Goal: Complete application form: Complete application form

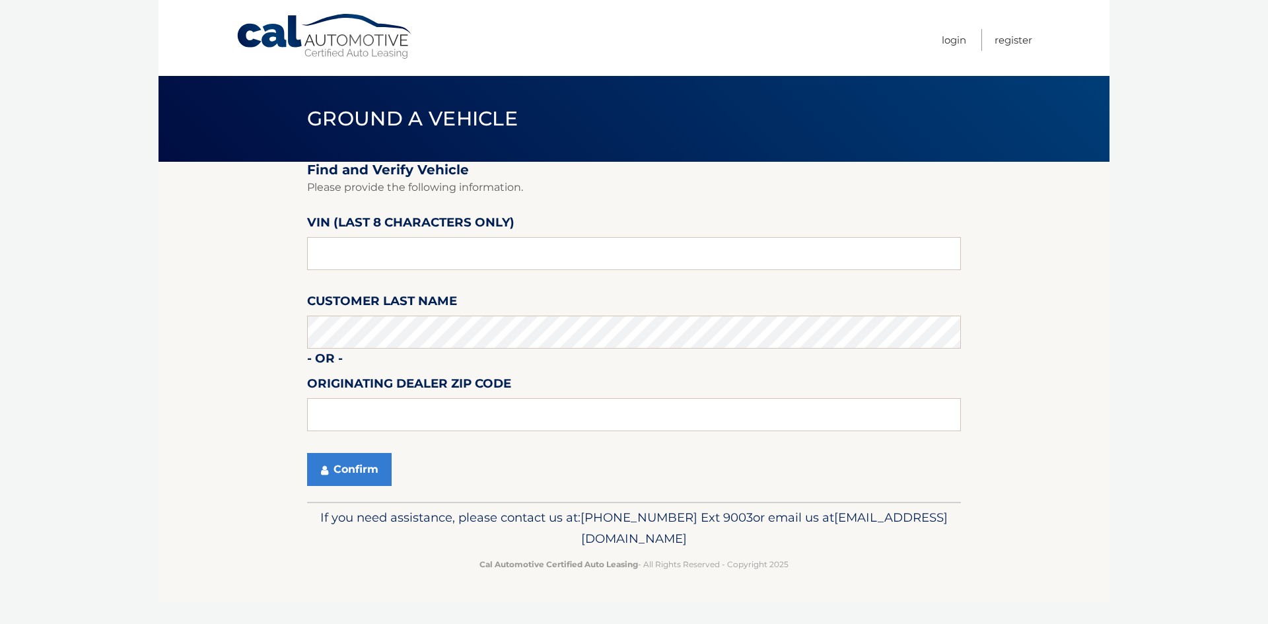
click at [330, 38] on link "Cal Automotive" at bounding box center [325, 36] width 178 height 47
click at [345, 256] on input "text" at bounding box center [634, 253] width 654 height 33
click at [365, 262] on input "text" at bounding box center [634, 253] width 654 height 33
click at [358, 471] on button "Confirm" at bounding box center [349, 469] width 85 height 33
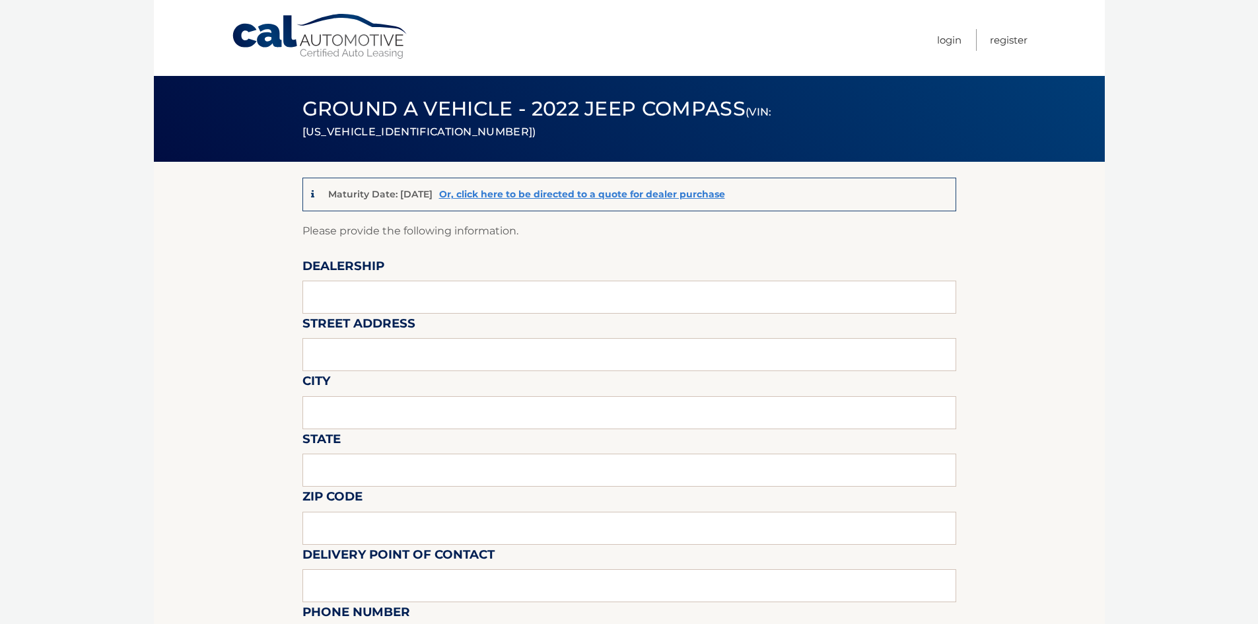
click at [344, 45] on link "Cal Automotive" at bounding box center [320, 36] width 178 height 47
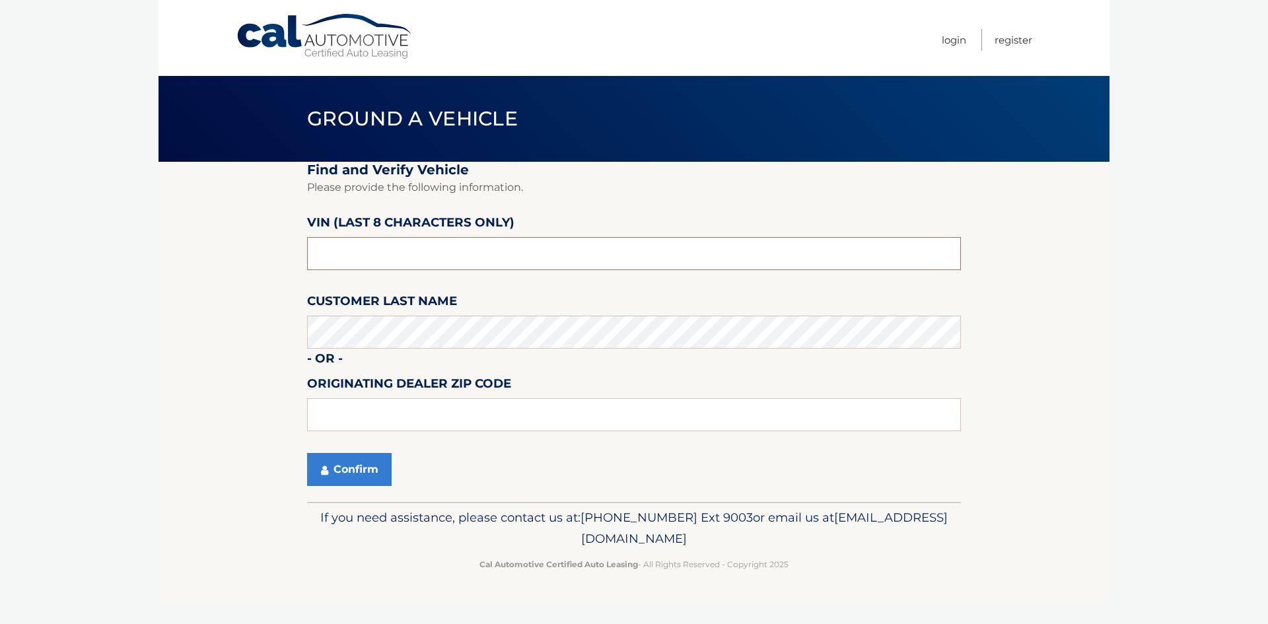
click at [398, 250] on input "text" at bounding box center [634, 253] width 654 height 33
click at [403, 252] on input "text" at bounding box center [634, 253] width 654 height 33
paste input "NT196244"
type input "NT196244"
click at [207, 330] on section "Find and Verify Vehicle Please provide the following information. VIN (last 8 c…" at bounding box center [633, 332] width 951 height 340
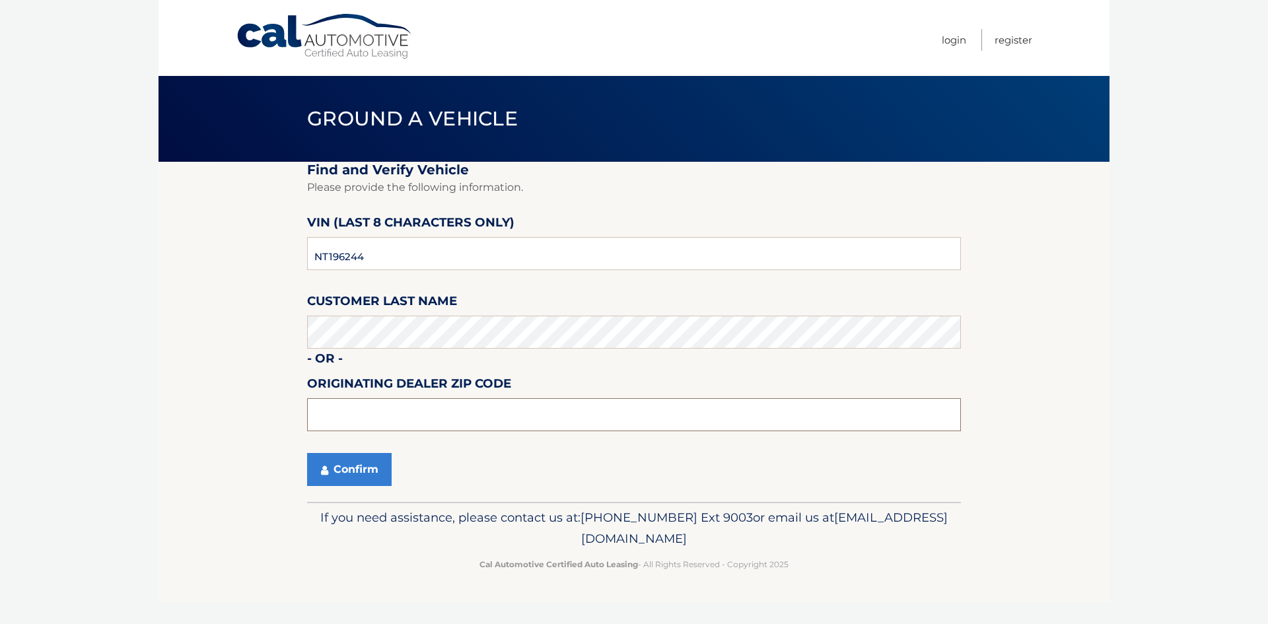
click at [324, 415] on input "text" at bounding box center [634, 414] width 654 height 33
type input "11793"
click at [307, 453] on button "Confirm" at bounding box center [349, 469] width 85 height 33
drag, startPoint x: 331, startPoint y: 486, endPoint x: 335, endPoint y: 475, distance: 11.3
click at [330, 486] on fieldset "Find and Verify Vehicle Please provide the following information. VIN (last 8 c…" at bounding box center [634, 332] width 654 height 340
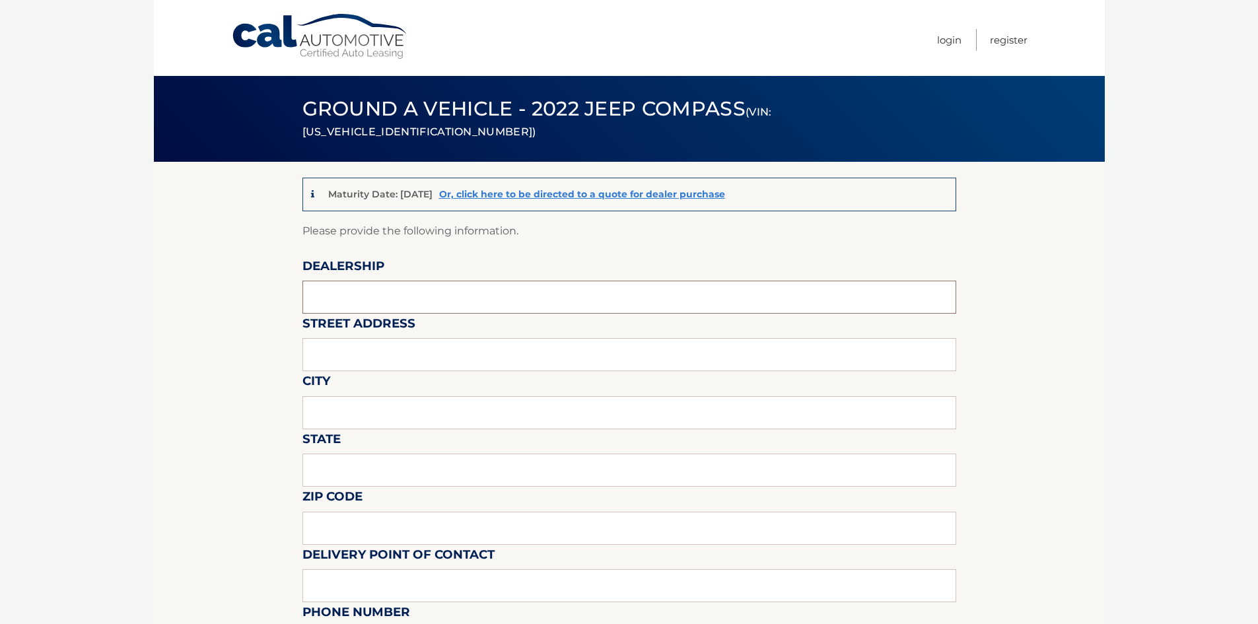
click at [370, 299] on input "text" at bounding box center [629, 297] width 654 height 33
type input "[PERSON_NAME] Jeep"
click at [341, 348] on input "text" at bounding box center [629, 354] width 654 height 33
type input "[STREET_ADDRESS]"
click at [388, 413] on input "text" at bounding box center [629, 412] width 654 height 33
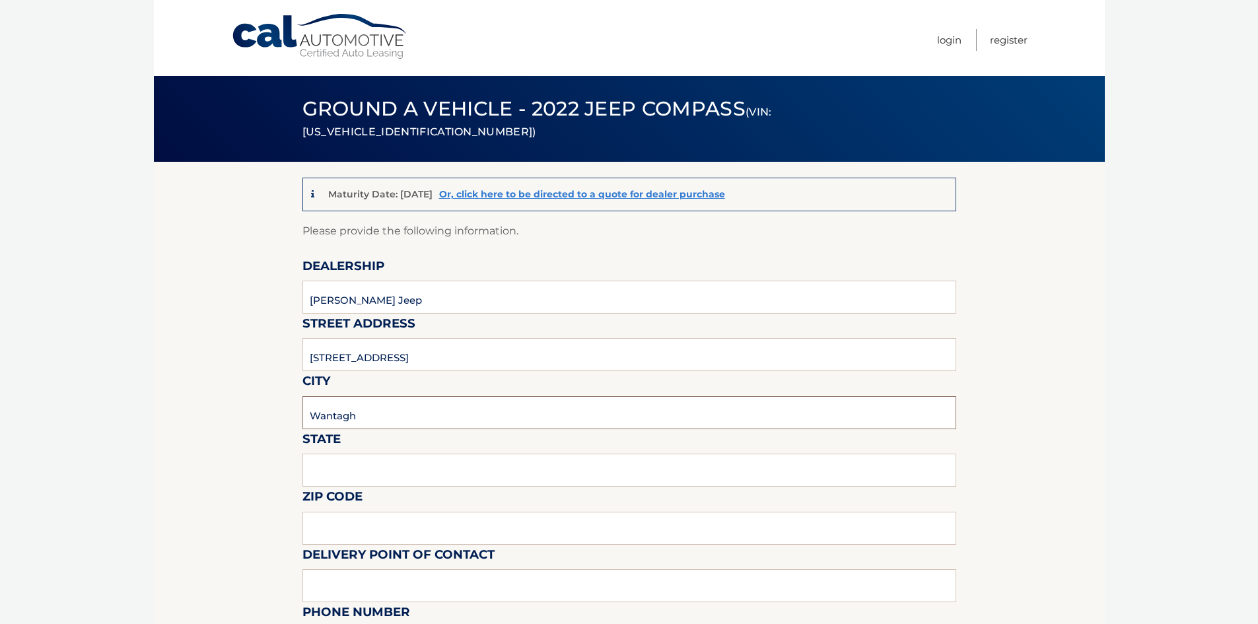
type input "Wantagh"
click at [392, 476] on input "text" at bounding box center [629, 470] width 654 height 33
type input "NY"
click at [373, 528] on input "text" at bounding box center [629, 528] width 654 height 33
type input "11793"
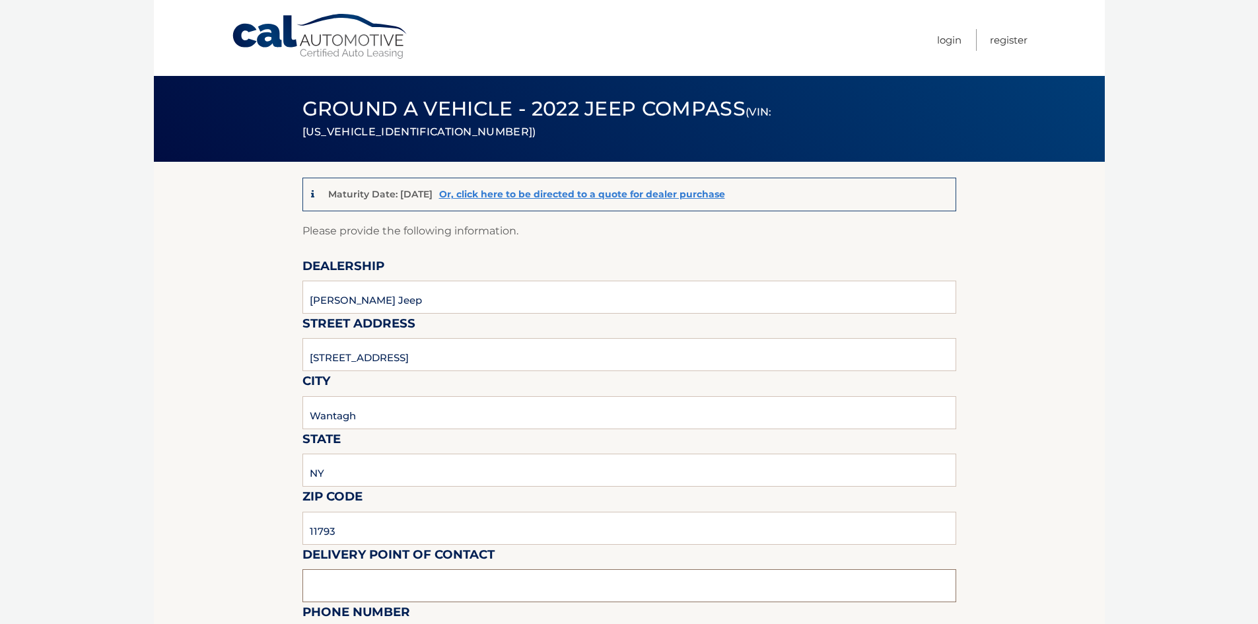
click at [383, 580] on input "text" at bounding box center [629, 585] width 654 height 33
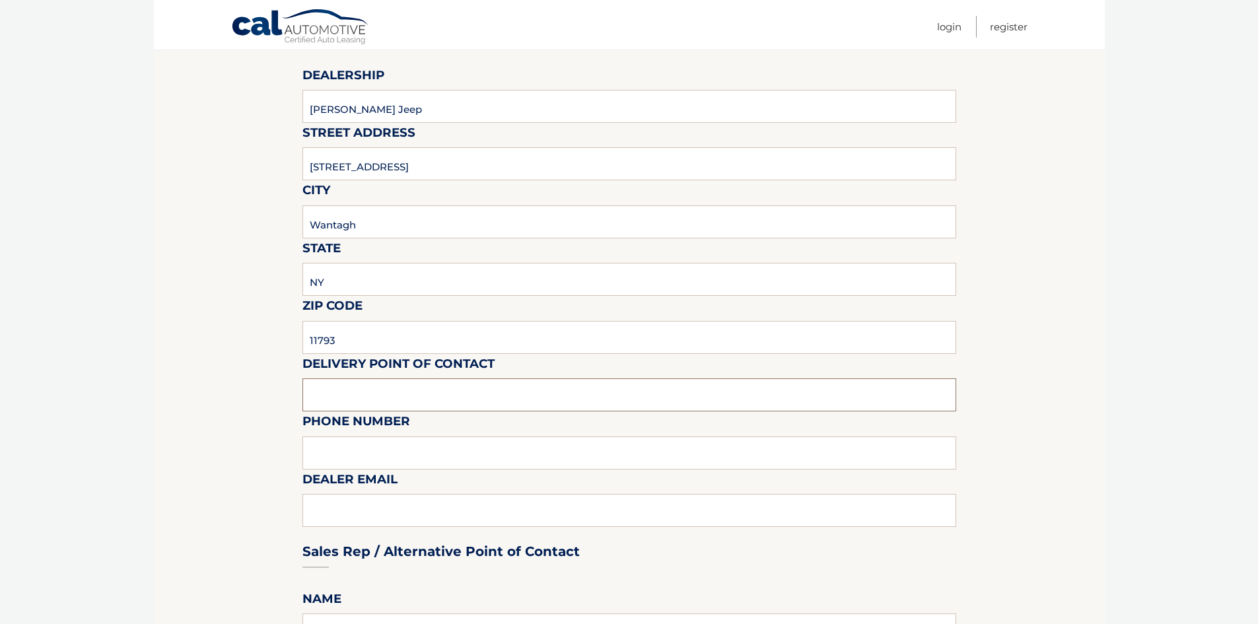
scroll to position [396, 0]
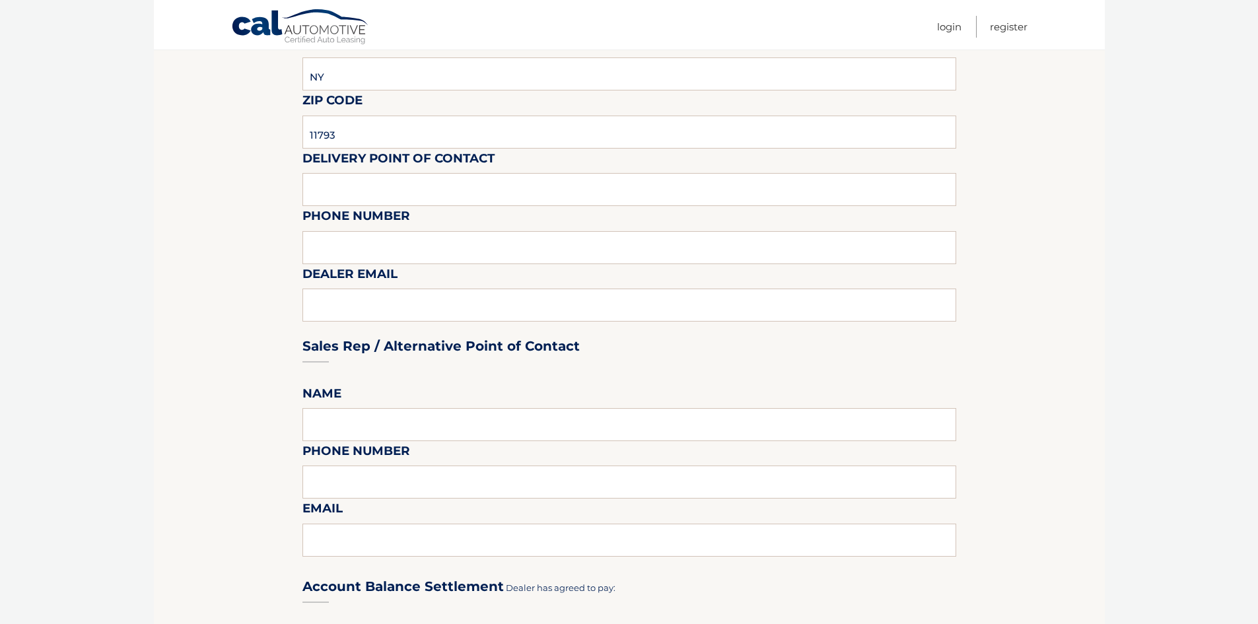
click at [363, 278] on label "Dealer Email" at bounding box center [349, 276] width 95 height 24
click at [364, 302] on div "Sales Rep / Alternative Point of Contact" at bounding box center [629, 321] width 654 height 93
click at [364, 308] on div "Sales Rep / Alternative Point of Contact" at bounding box center [629, 321] width 654 height 93
click at [361, 307] on div "Sales Rep / Alternative Point of Contact" at bounding box center [629, 321] width 654 height 93
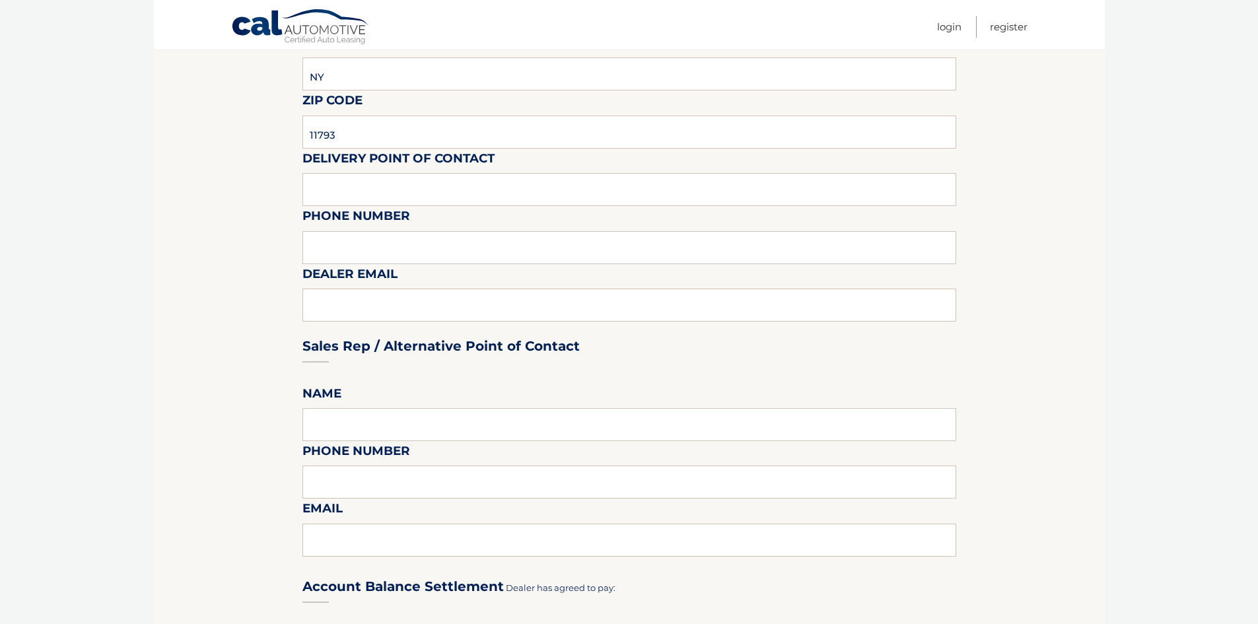
click at [351, 304] on div "Sales Rep / Alternative Point of Contact" at bounding box center [629, 321] width 654 height 93
drag, startPoint x: 346, startPoint y: 304, endPoint x: 331, endPoint y: 223, distance: 83.3
click at [344, 304] on div "Sales Rep / Alternative Point of Contact" at bounding box center [629, 321] width 654 height 93
click at [338, 194] on input "text" at bounding box center [629, 189] width 654 height 33
type input "[PERSON_NAME]"
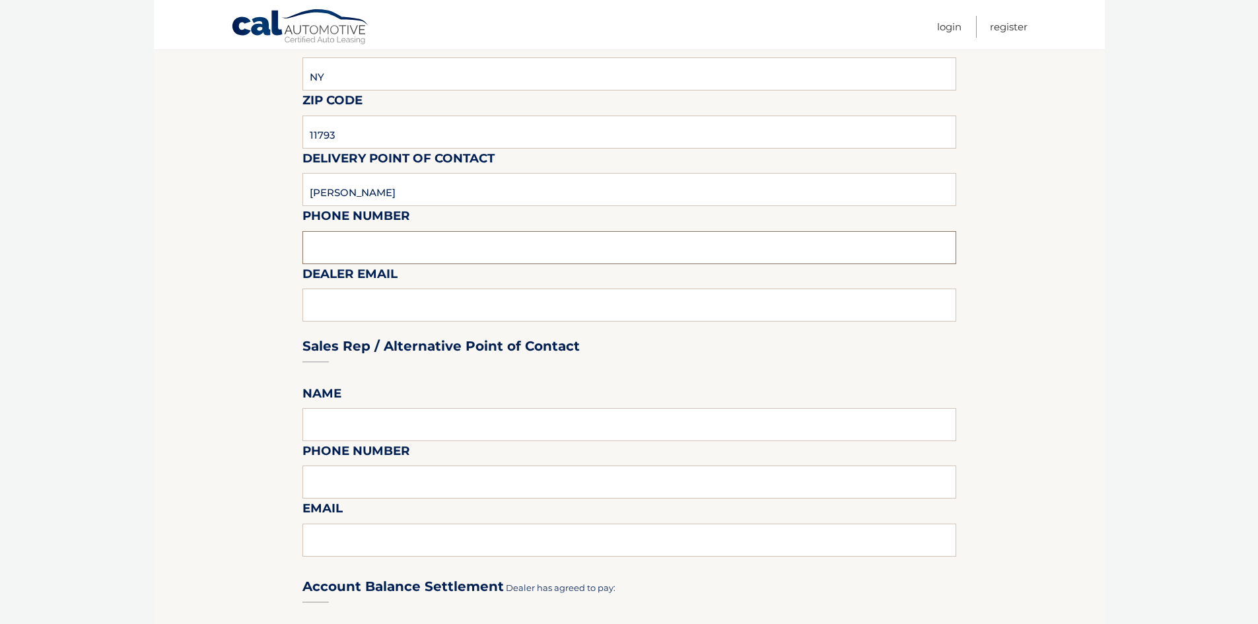
click at [363, 247] on input "text" at bounding box center [629, 247] width 654 height 33
type input "5168684400"
click at [328, 308] on div "Sales Rep / Alternative Point of Contact" at bounding box center [629, 321] width 654 height 93
click at [330, 306] on div "Sales Rep / Alternative Point of Contact" at bounding box center [629, 321] width 654 height 93
click at [332, 306] on div "Sales Rep / Alternative Point of Contact" at bounding box center [629, 321] width 654 height 93
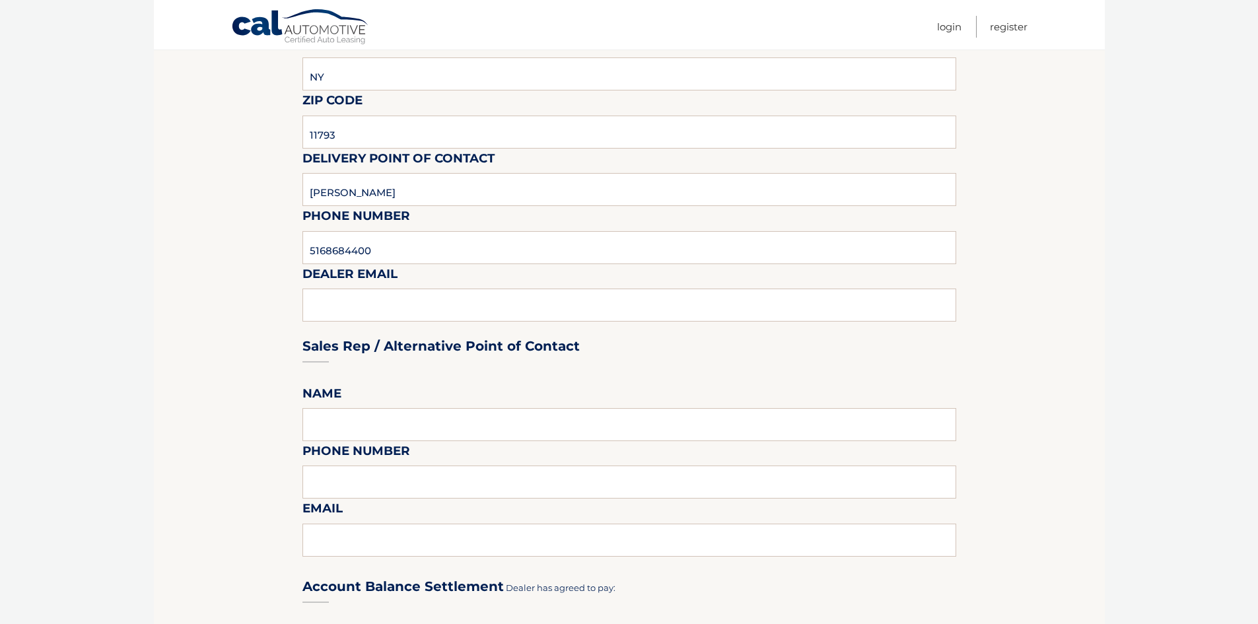
drag, startPoint x: 332, startPoint y: 305, endPoint x: 324, endPoint y: 301, distance: 8.9
click at [324, 301] on div "Sales Rep / Alternative Point of Contact" at bounding box center [629, 321] width 654 height 93
click at [319, 300] on div "Sales Rep / Alternative Point of Contact" at bounding box center [629, 321] width 654 height 93
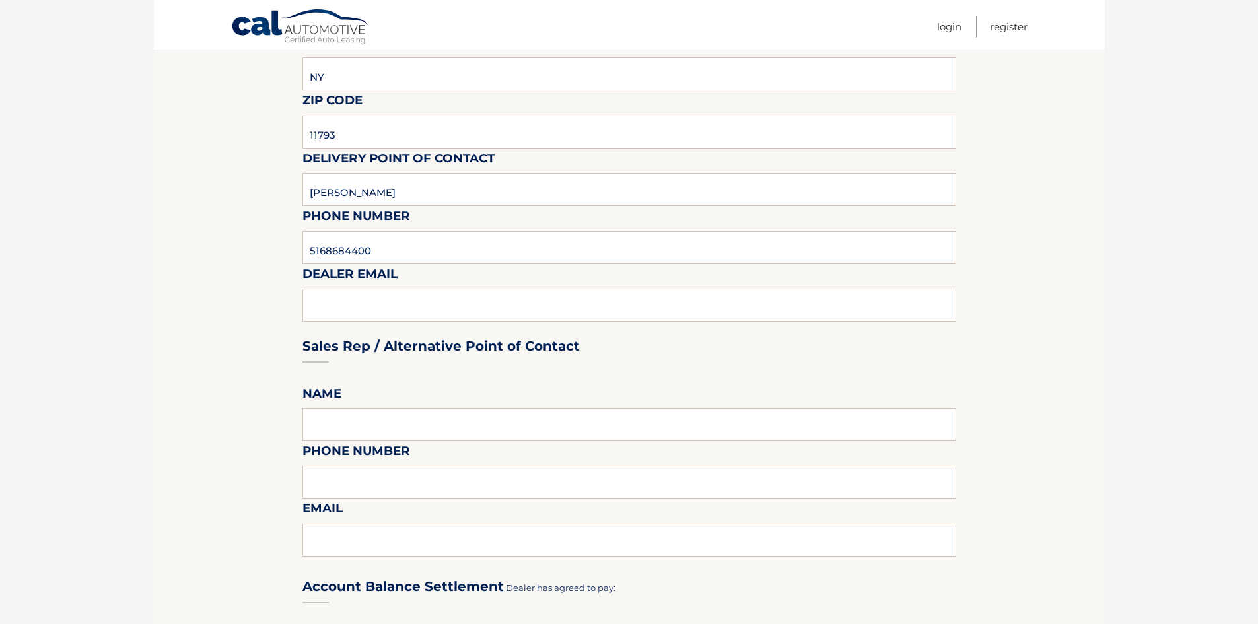
click at [501, 292] on div "Sales Rep / Alternative Point of Contact" at bounding box center [629, 321] width 654 height 93
click at [377, 308] on div "Sales Rep / Alternative Point of Contact" at bounding box center [629, 321] width 654 height 93
click at [369, 304] on div "Sales Rep / Alternative Point of Contact" at bounding box center [629, 321] width 654 height 93
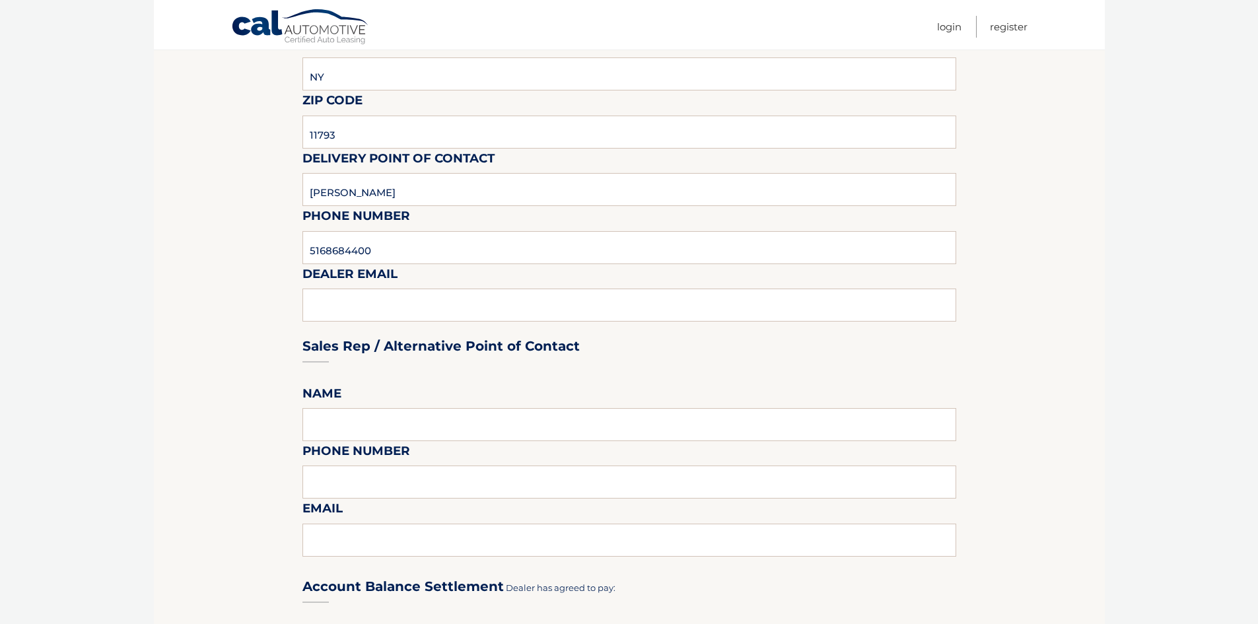
click at [357, 267] on label "Dealer Email" at bounding box center [349, 276] width 95 height 24
click at [367, 271] on label "Dealer Email" at bounding box center [349, 276] width 95 height 24
click at [326, 320] on div "Sales Rep / Alternative Point of Contact" at bounding box center [629, 321] width 654 height 93
click at [322, 301] on div "Sales Rep / Alternative Point of Contact" at bounding box center [629, 321] width 654 height 93
click at [318, 301] on div "Sales Rep / Alternative Point of Contact" at bounding box center [629, 321] width 654 height 93
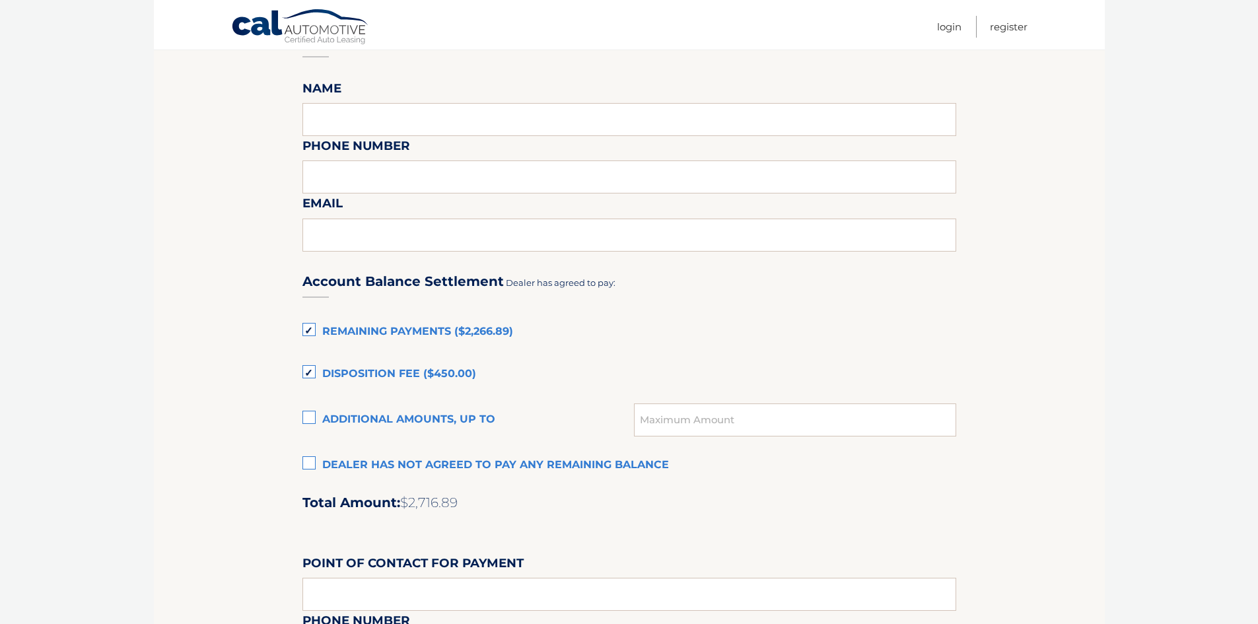
scroll to position [925, 0]
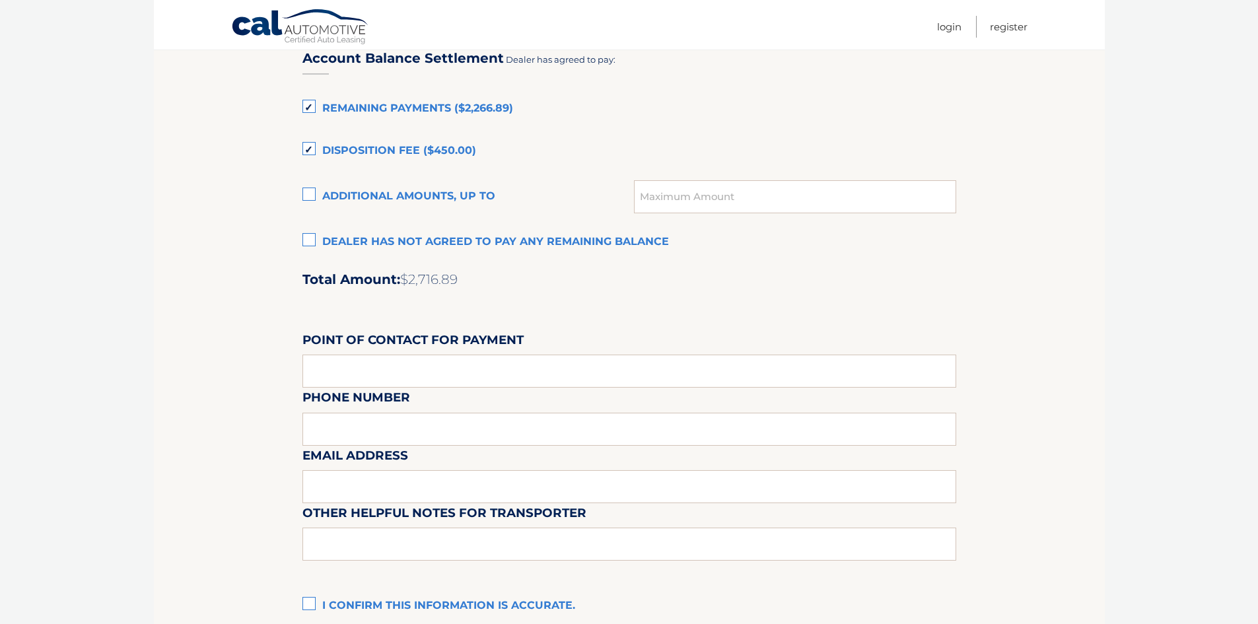
click at [316, 244] on label "Dealer has not agreed to pay any remaining balance" at bounding box center [629, 242] width 654 height 26
click at [0, 0] on input "Dealer has not agreed to pay any remaining balance" at bounding box center [0, 0] width 0 height 0
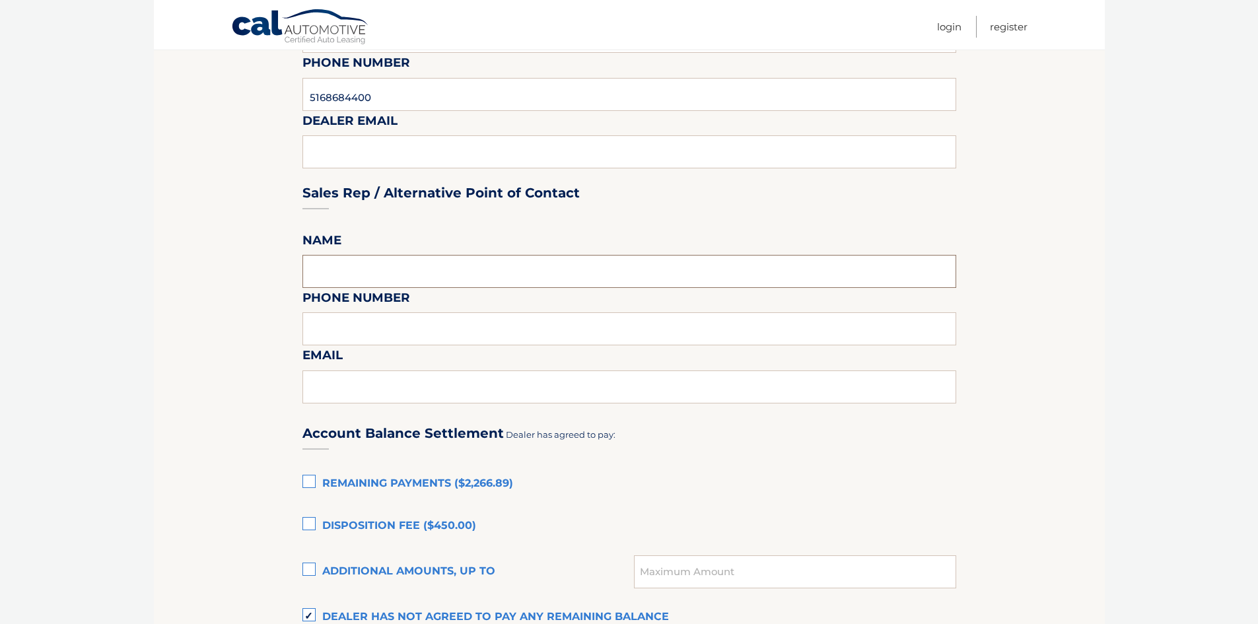
click at [343, 263] on input "text" at bounding box center [629, 271] width 654 height 33
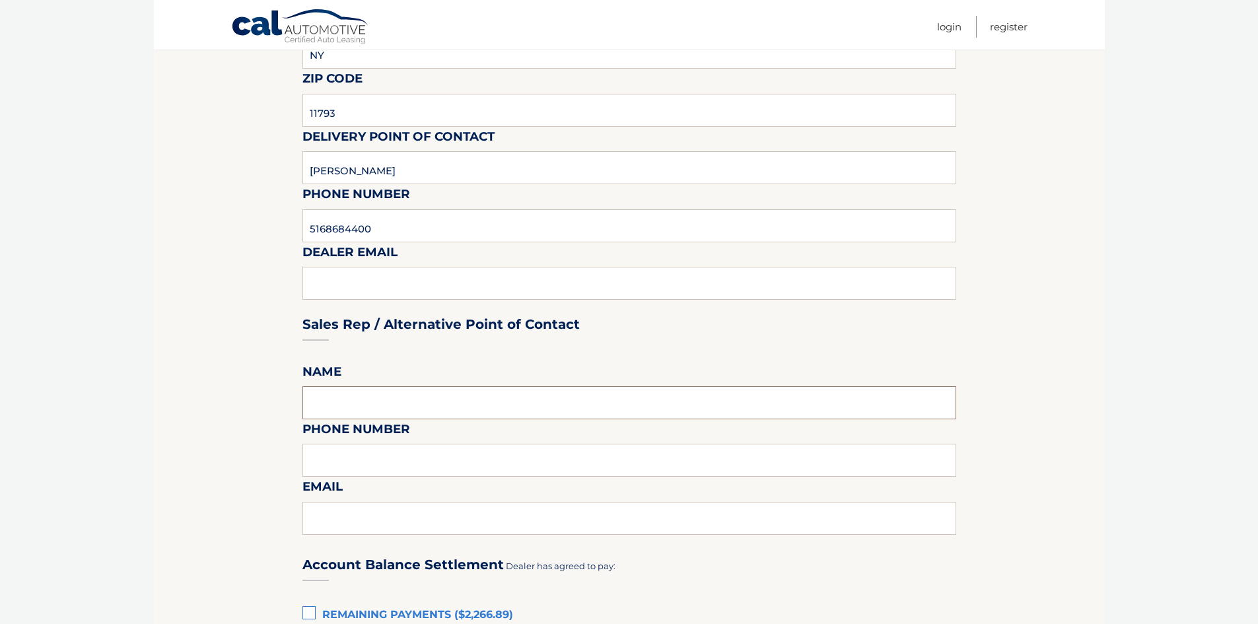
scroll to position [417, 0]
click at [343, 276] on div "Sales Rep / Alternative Point of Contact" at bounding box center [629, 300] width 654 height 93
click at [331, 284] on div "Sales Rep / Alternative Point of Contact" at bounding box center [629, 300] width 654 height 93
click at [331, 283] on div "Sales Rep / Alternative Point of Contact" at bounding box center [629, 300] width 654 height 93
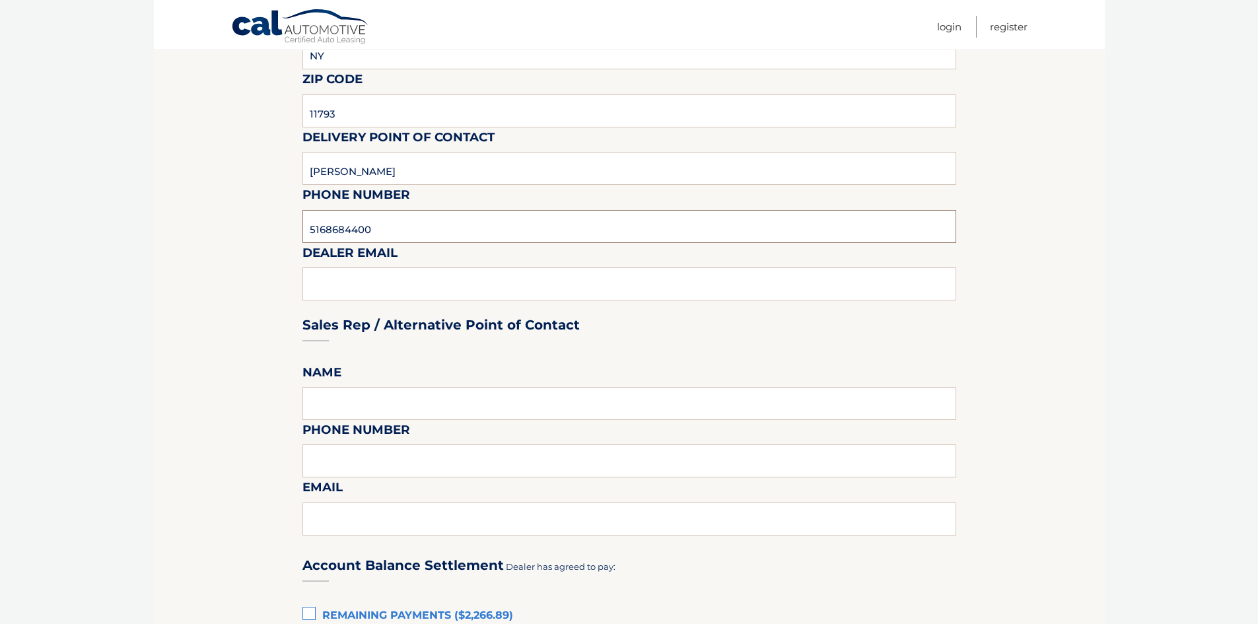
click at [392, 238] on input "5168684400" at bounding box center [629, 226] width 654 height 33
click at [371, 285] on div "Sales Rep / Alternative Point of Contact" at bounding box center [629, 300] width 654 height 93
click at [360, 293] on div "Sales Rep / Alternative Point of Contact" at bounding box center [629, 300] width 654 height 93
click at [358, 283] on div "Sales Rep / Alternative Point of Contact" at bounding box center [629, 300] width 654 height 93
drag, startPoint x: 293, startPoint y: 218, endPoint x: 167, endPoint y: 215, distance: 126.2
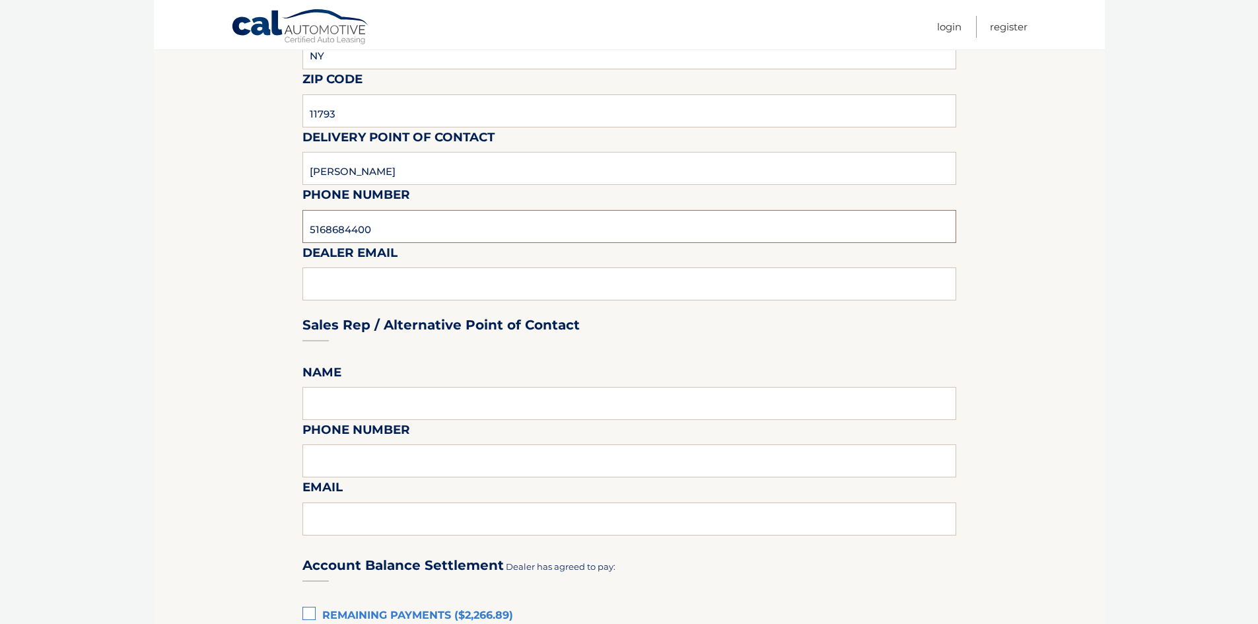
click at [164, 219] on section "Maturity Date: [DATE] Or, click here to be directed to a quote for dealer purch…" at bounding box center [629, 364] width 951 height 1241
type input "m"
drag, startPoint x: 468, startPoint y: 230, endPoint x: 234, endPoint y: 229, distance: 233.8
click at [234, 229] on section "Maturity Date: [DATE] Or, click here to be directed to a quote for dealer purch…" at bounding box center [629, 364] width 951 height 1241
type input "[EMAIL_ADDRESS][DOMAIN_NAME]"
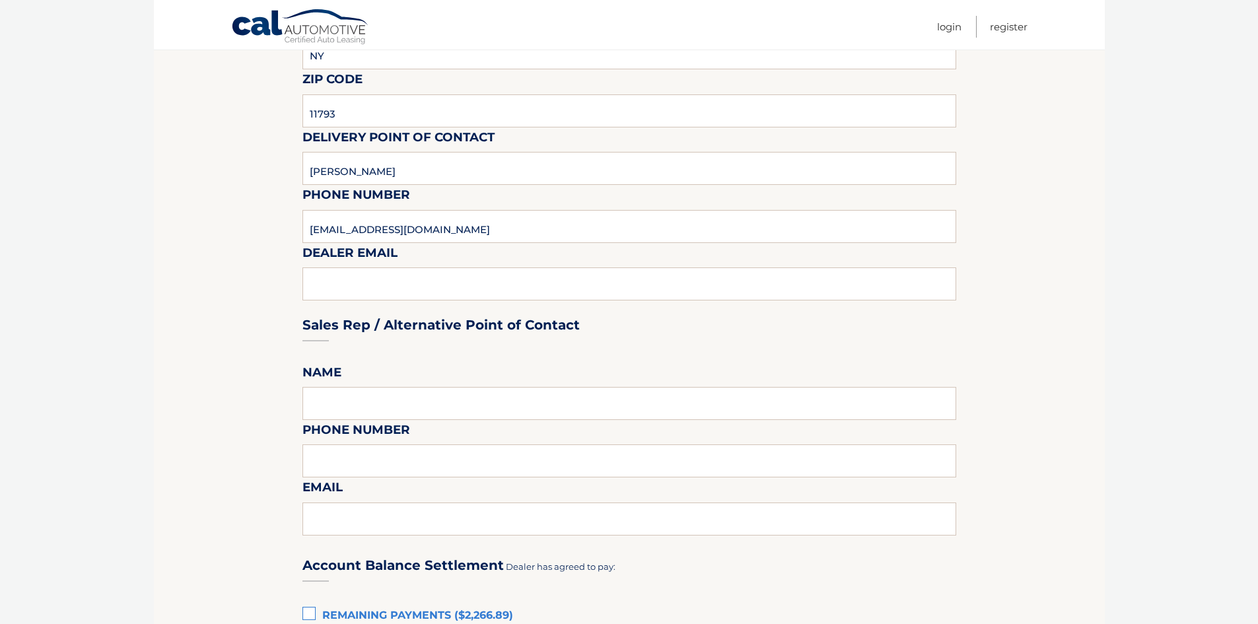
click at [339, 281] on div "Sales Rep / Alternative Point of Contact" at bounding box center [629, 300] width 654 height 93
click at [337, 281] on div "Sales Rep / Alternative Point of Contact" at bounding box center [629, 300] width 654 height 93
drag, startPoint x: 337, startPoint y: 281, endPoint x: 320, endPoint y: 283, distance: 16.6
click at [320, 283] on div "Sales Rep / Alternative Point of Contact" at bounding box center [629, 300] width 654 height 93
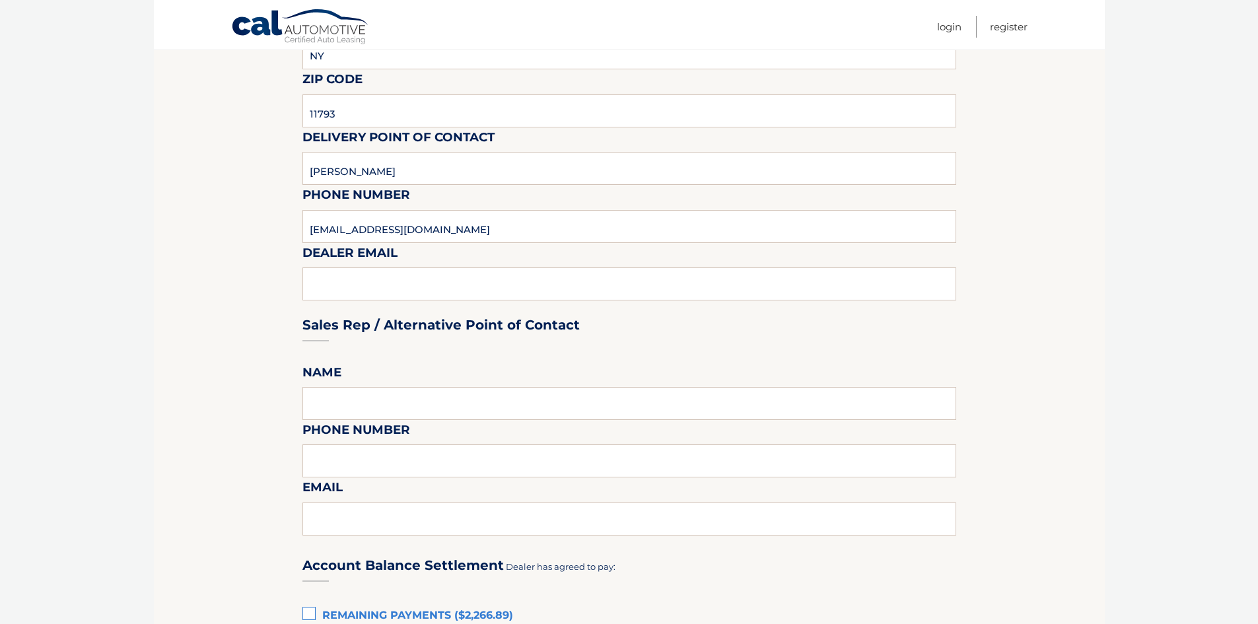
click at [320, 283] on div "Sales Rep / Alternative Point of Contact" at bounding box center [629, 300] width 654 height 93
click at [484, 226] on input "[EMAIL_ADDRESS][DOMAIN_NAME]" at bounding box center [629, 226] width 654 height 33
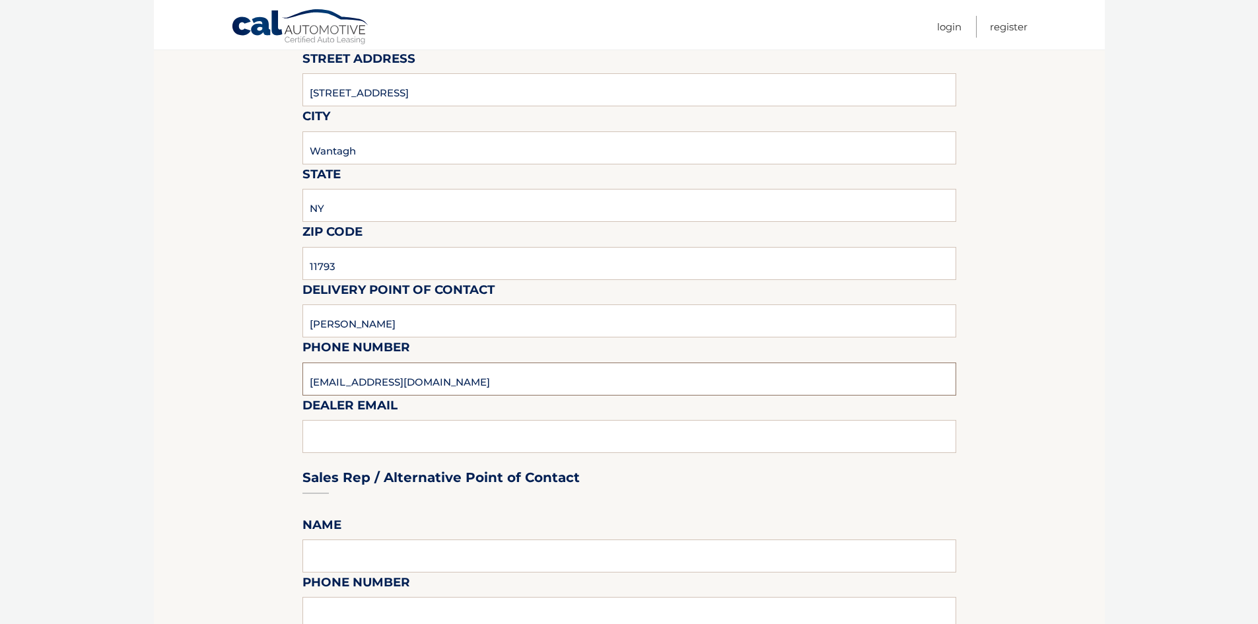
scroll to position [396, 0]
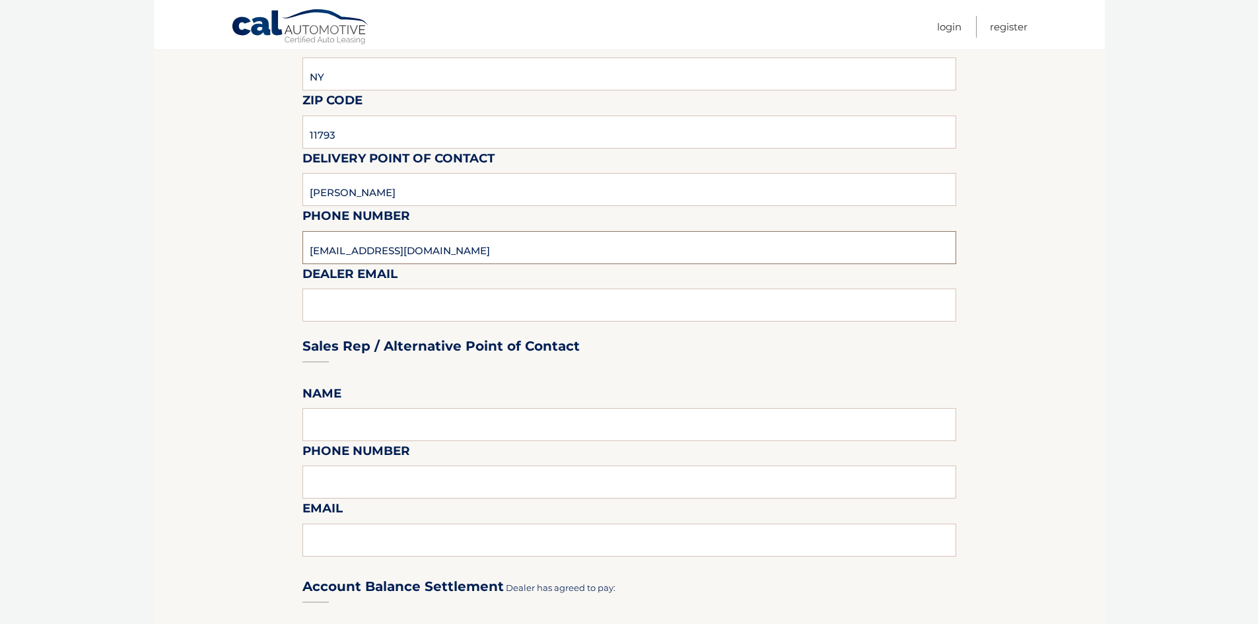
drag, startPoint x: 466, startPoint y: 242, endPoint x: 248, endPoint y: 239, distance: 217.3
click at [248, 239] on section "Maturity Date: [DATE] Or, click here to be directed to a quote for dealer purch…" at bounding box center [629, 386] width 951 height 1241
drag, startPoint x: 371, startPoint y: 248, endPoint x: 658, endPoint y: 202, distance: 290.9
click at [689, 184] on input "[PERSON_NAME]" at bounding box center [629, 189] width 654 height 33
drag, startPoint x: 489, startPoint y: 252, endPoint x: 136, endPoint y: 216, distance: 354.4
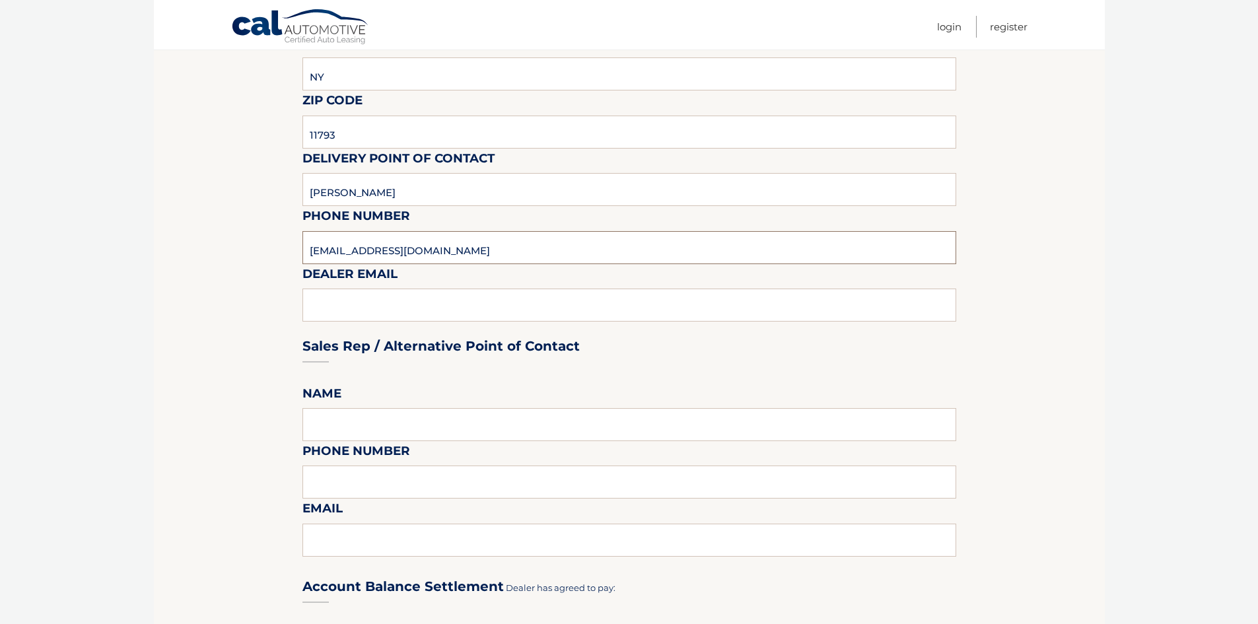
type input "[PHONE_NUMBER]"
click at [384, 278] on label "Dealer Email" at bounding box center [349, 276] width 95 height 24
click at [398, 307] on div "Sales Rep / Alternative Point of Contact" at bounding box center [629, 321] width 654 height 93
click at [457, 398] on fieldset "Please provide the following information. Dealership [PERSON_NAME] Jeep Street …" at bounding box center [629, 417] width 654 height 1182
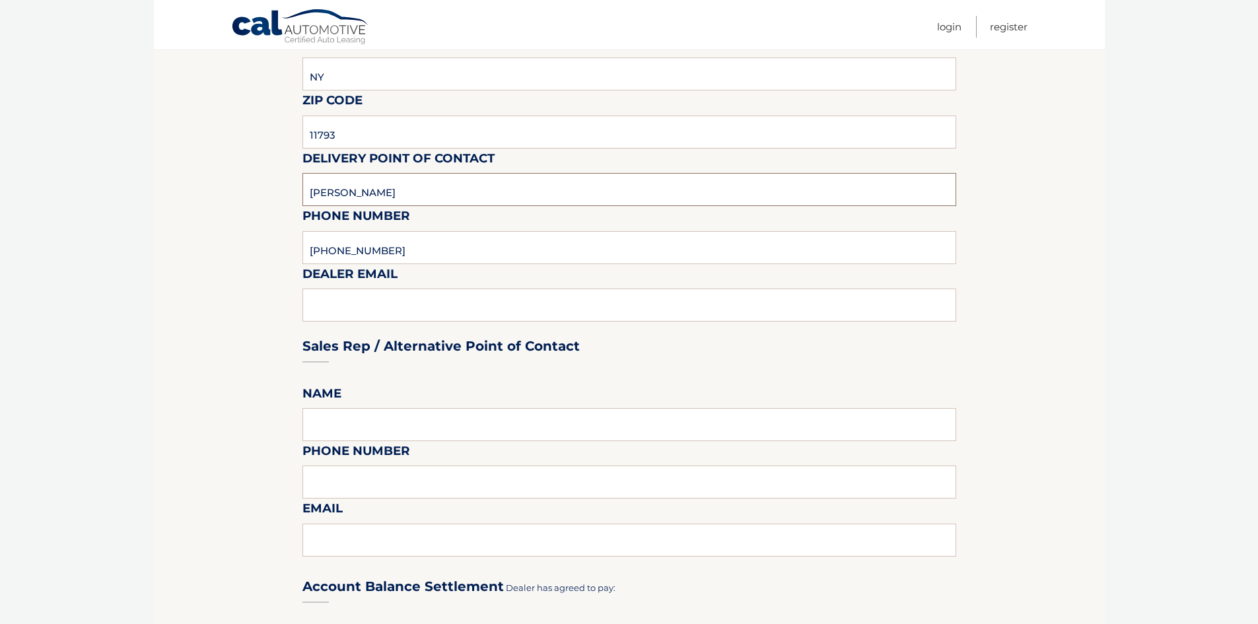
click at [427, 199] on input "[PERSON_NAME]" at bounding box center [629, 189] width 654 height 33
click at [870, 394] on fieldset "Please provide the following information. Dealership [PERSON_NAME] Jeep Street …" at bounding box center [629, 417] width 654 height 1182
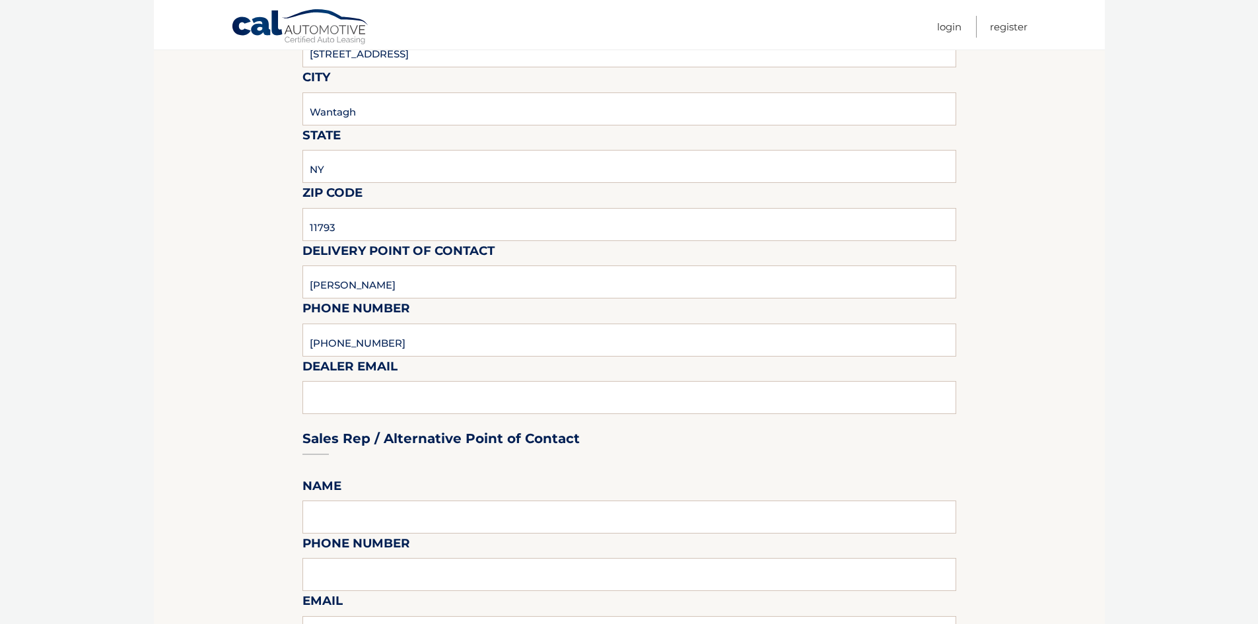
scroll to position [198, 0]
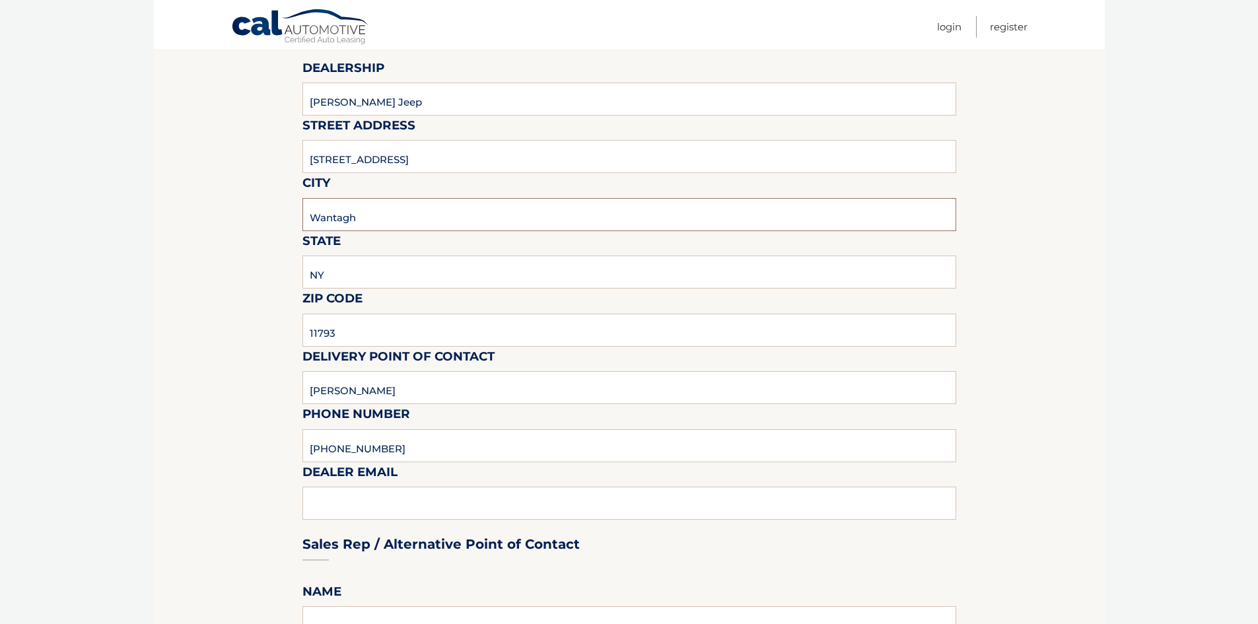
click at [363, 227] on input "Wantagh" at bounding box center [629, 214] width 654 height 33
click at [360, 271] on input "NY" at bounding box center [629, 272] width 654 height 33
type input "NY"
click at [360, 317] on input "11793" at bounding box center [629, 330] width 654 height 33
type input "11793"
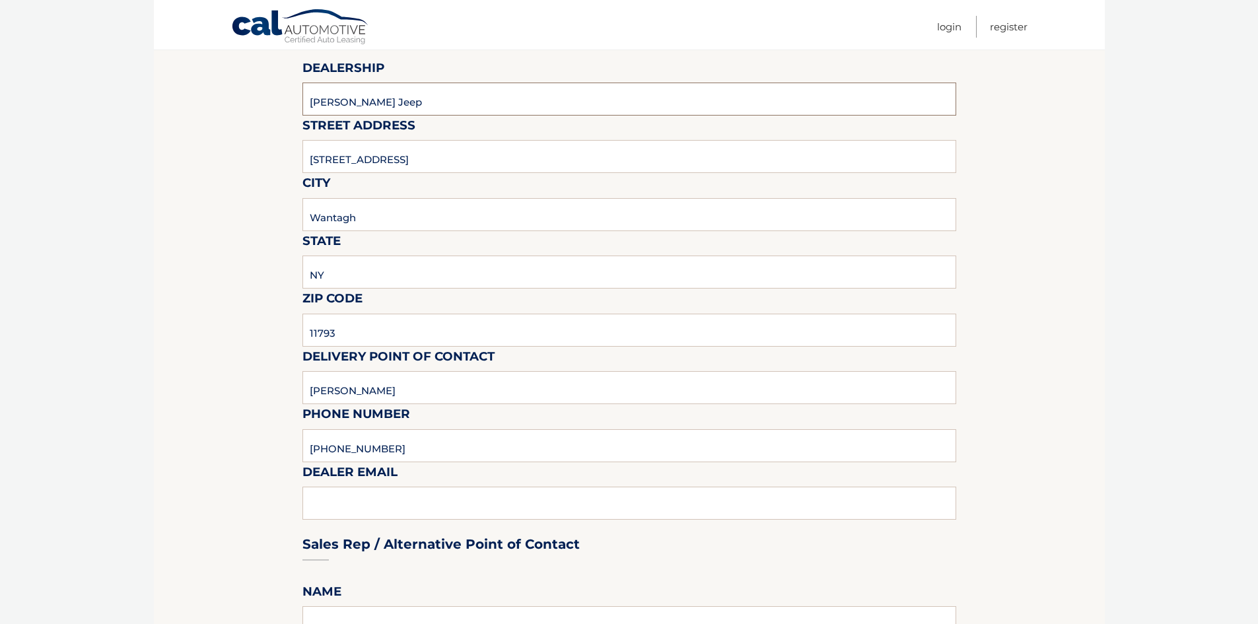
click at [419, 96] on input "[PERSON_NAME] Jeep" at bounding box center [629, 99] width 654 height 33
type input "[PERSON_NAME] Jeep"
click at [464, 162] on input "[STREET_ADDRESS]" at bounding box center [629, 156] width 654 height 33
type input "[STREET_ADDRESS]"
click at [360, 483] on label "Dealer Email" at bounding box center [349, 474] width 95 height 24
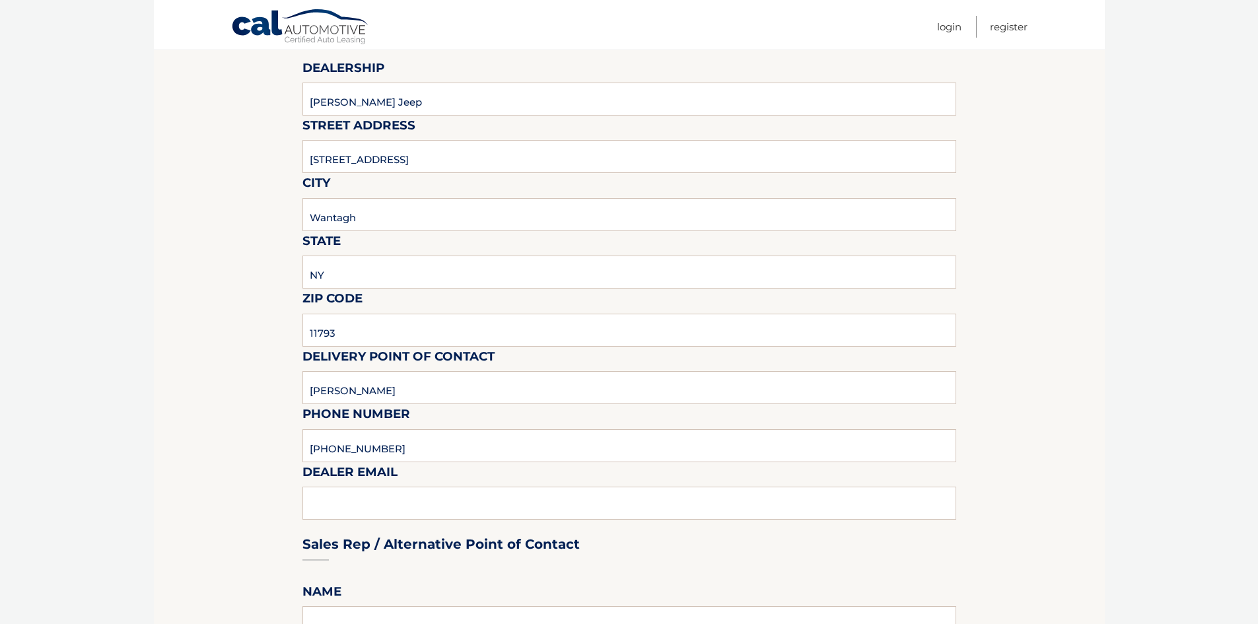
click at [356, 501] on div "Sales Rep / Alternative Point of Contact" at bounding box center [629, 519] width 654 height 93
click at [355, 506] on div "Sales Rep / Alternative Point of Contact" at bounding box center [629, 519] width 654 height 93
click at [355, 507] on div "Sales Rep / Alternative Point of Contact" at bounding box center [629, 519] width 654 height 93
click at [347, 504] on div "Sales Rep / Alternative Point of Contact" at bounding box center [629, 519] width 654 height 93
click at [346, 503] on div "Sales Rep / Alternative Point of Contact" at bounding box center [629, 519] width 654 height 93
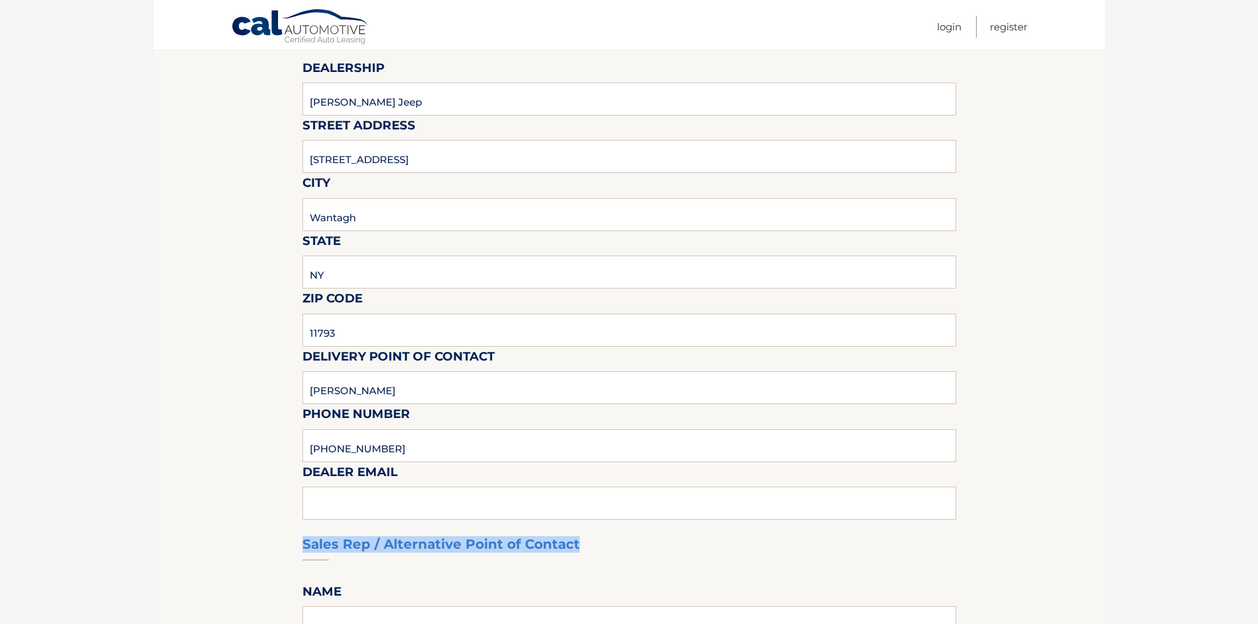
click at [344, 503] on div "Sales Rep / Alternative Point of Contact" at bounding box center [629, 519] width 654 height 93
click at [341, 499] on div "Sales Rep / Alternative Point of Contact" at bounding box center [629, 519] width 654 height 93
click at [336, 482] on label "Dealer Email" at bounding box center [349, 474] width 95 height 24
click at [345, 472] on label "Dealer Email" at bounding box center [349, 474] width 95 height 24
drag, startPoint x: 345, startPoint y: 472, endPoint x: 315, endPoint y: 510, distance: 48.4
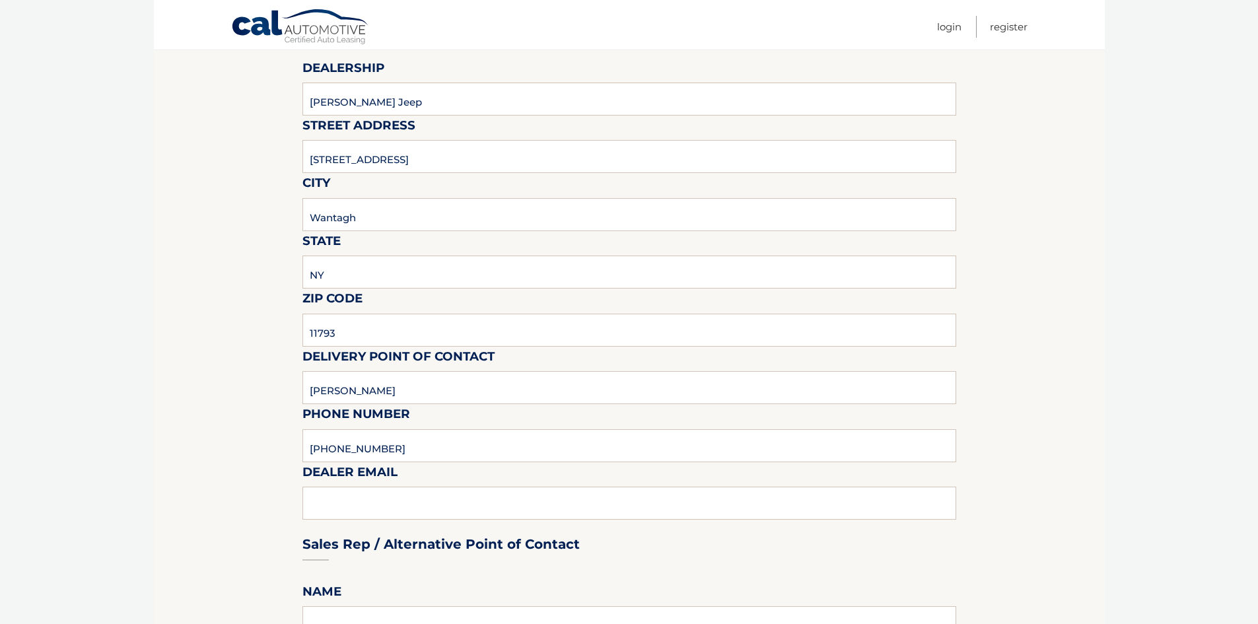
click at [326, 475] on label "Dealer Email" at bounding box center [349, 474] width 95 height 24
click at [307, 534] on div "Sales Rep / Alternative Point of Contact" at bounding box center [629, 519] width 654 height 93
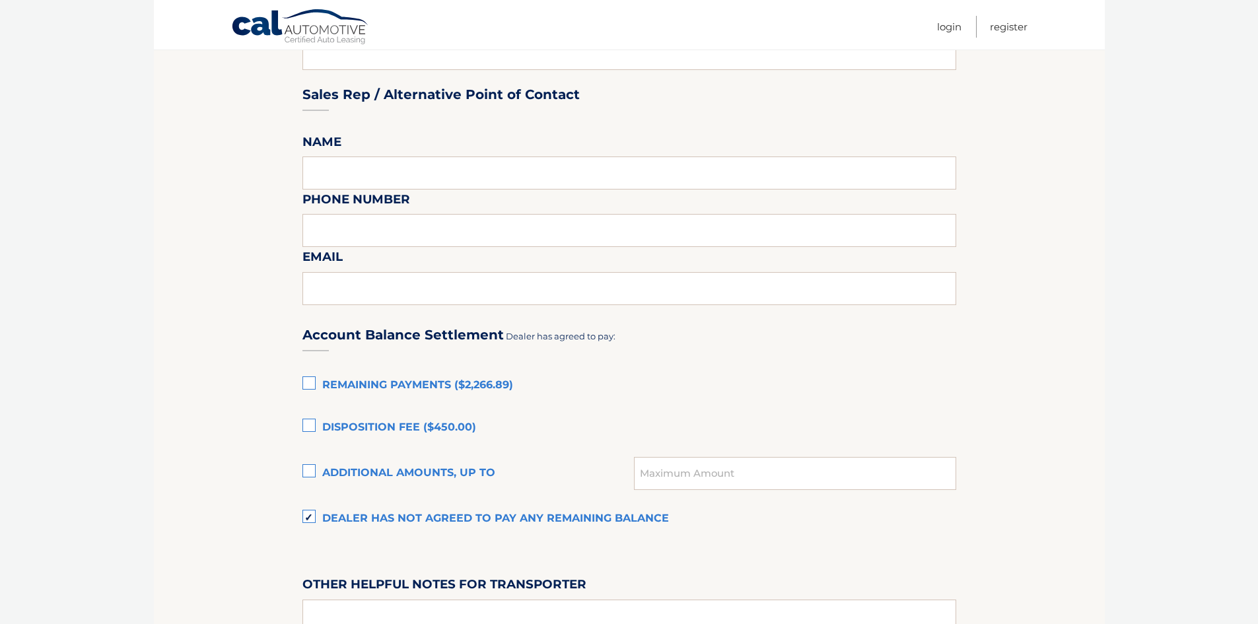
scroll to position [528, 0]
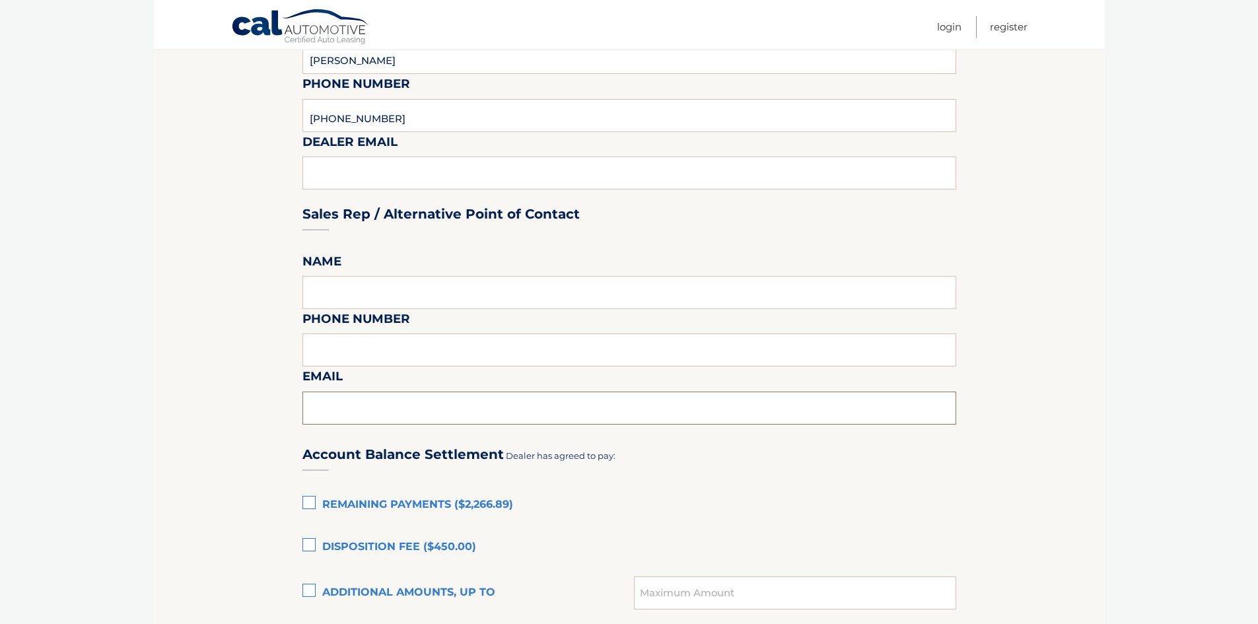
click at [332, 409] on input "text" at bounding box center [629, 408] width 654 height 33
type input "[EMAIL_ADDRESS][DOMAIN_NAME]"
click at [847, 456] on div "Account Balance Settlement Dealer has agreed to pay:" at bounding box center [629, 453] width 654 height 46
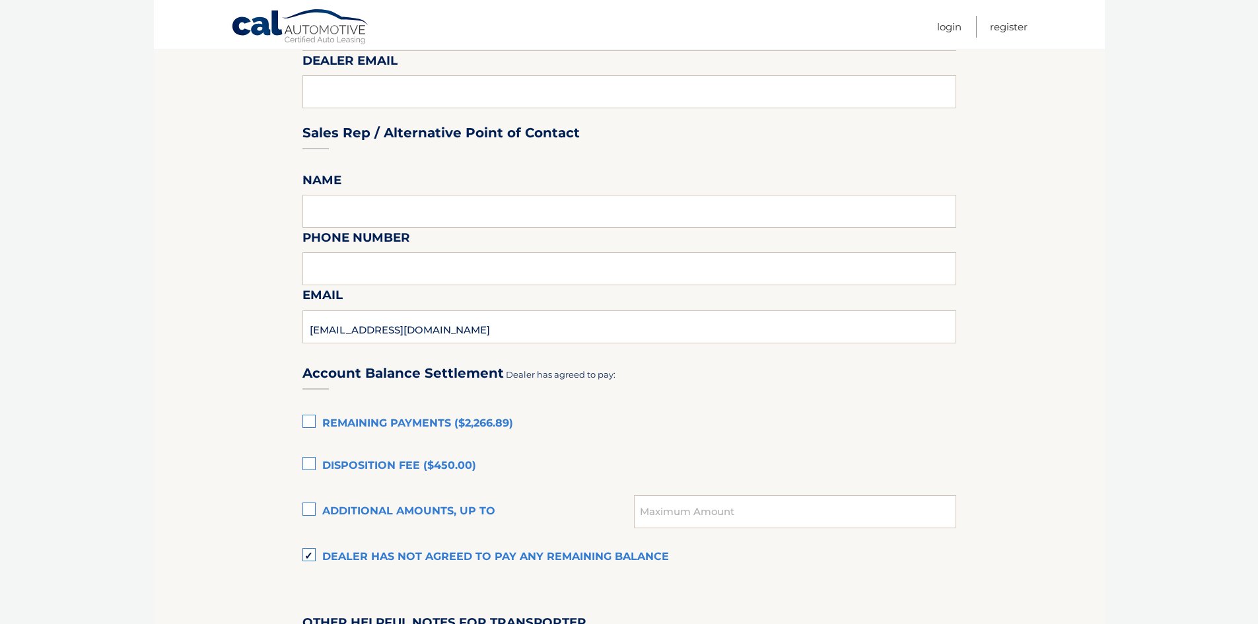
scroll to position [880, 0]
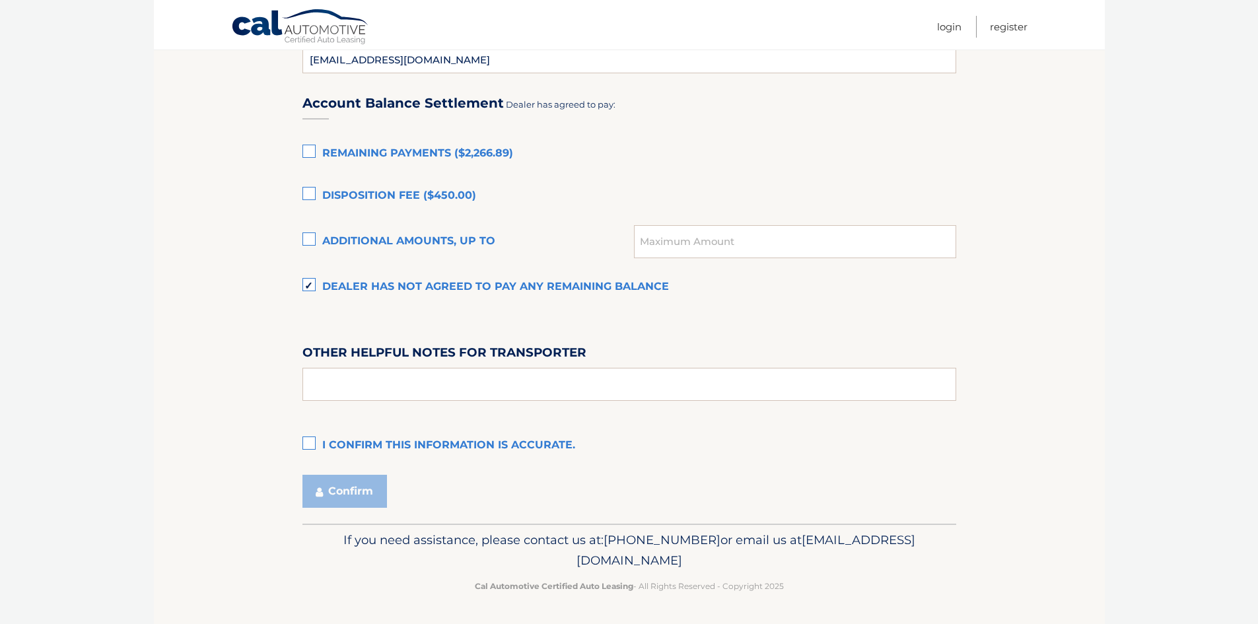
click at [321, 442] on label "I confirm this information is accurate." at bounding box center [629, 446] width 654 height 26
click at [0, 0] on input "I confirm this information is accurate." at bounding box center [0, 0] width 0 height 0
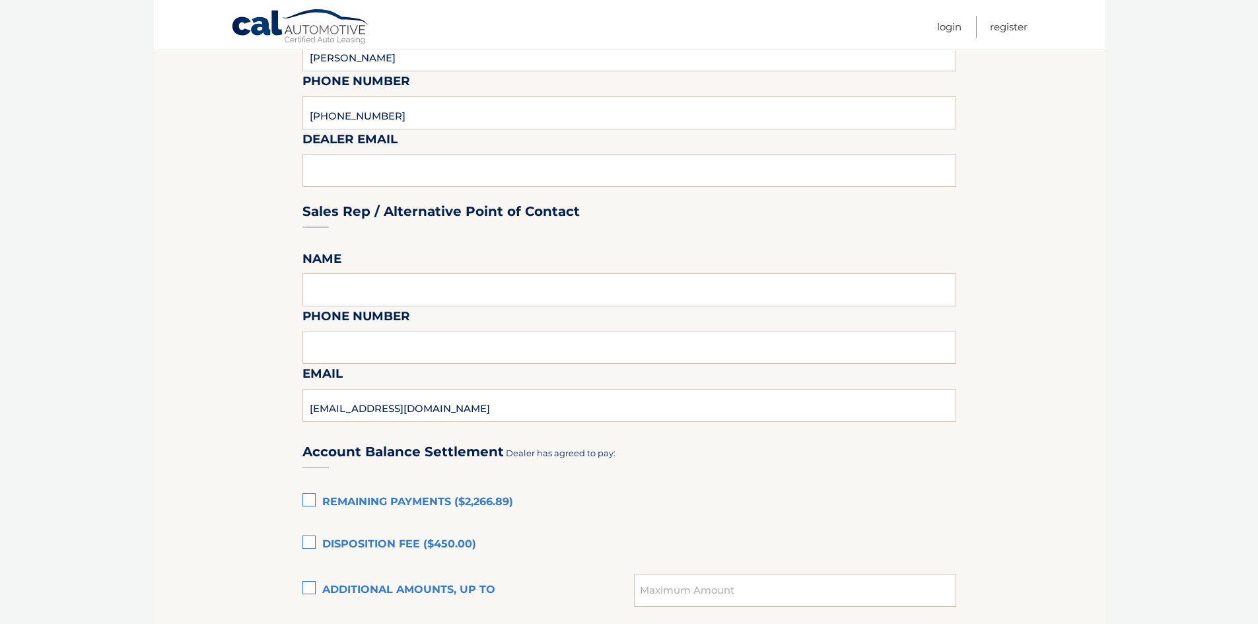
scroll to position [417, 0]
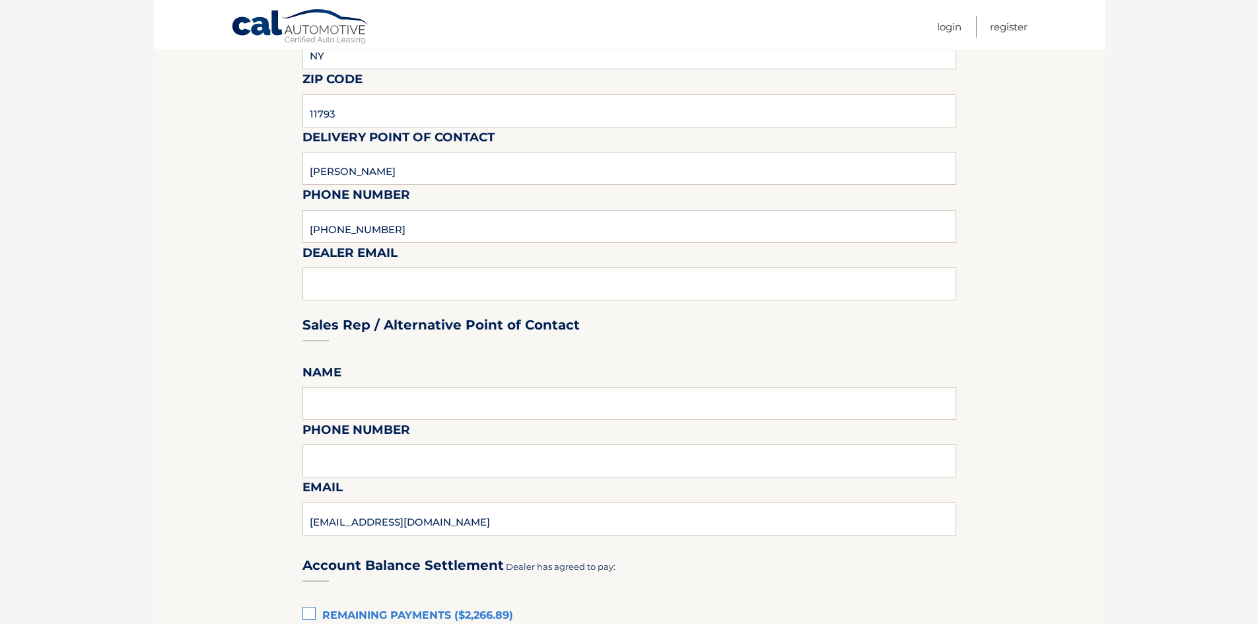
click at [335, 288] on div "Sales Rep / Alternative Point of Contact" at bounding box center [629, 300] width 654 height 93
click at [334, 287] on div "Sales Rep / Alternative Point of Contact" at bounding box center [629, 300] width 654 height 93
click at [335, 269] on fieldset "Please provide the following information. Dealership [PERSON_NAME] Jeep Street …" at bounding box center [629, 396] width 654 height 1182
drag, startPoint x: 438, startPoint y: 238, endPoint x: 437, endPoint y: 254, distance: 15.2
click at [438, 238] on input "[PHONE_NUMBER]" at bounding box center [629, 226] width 654 height 33
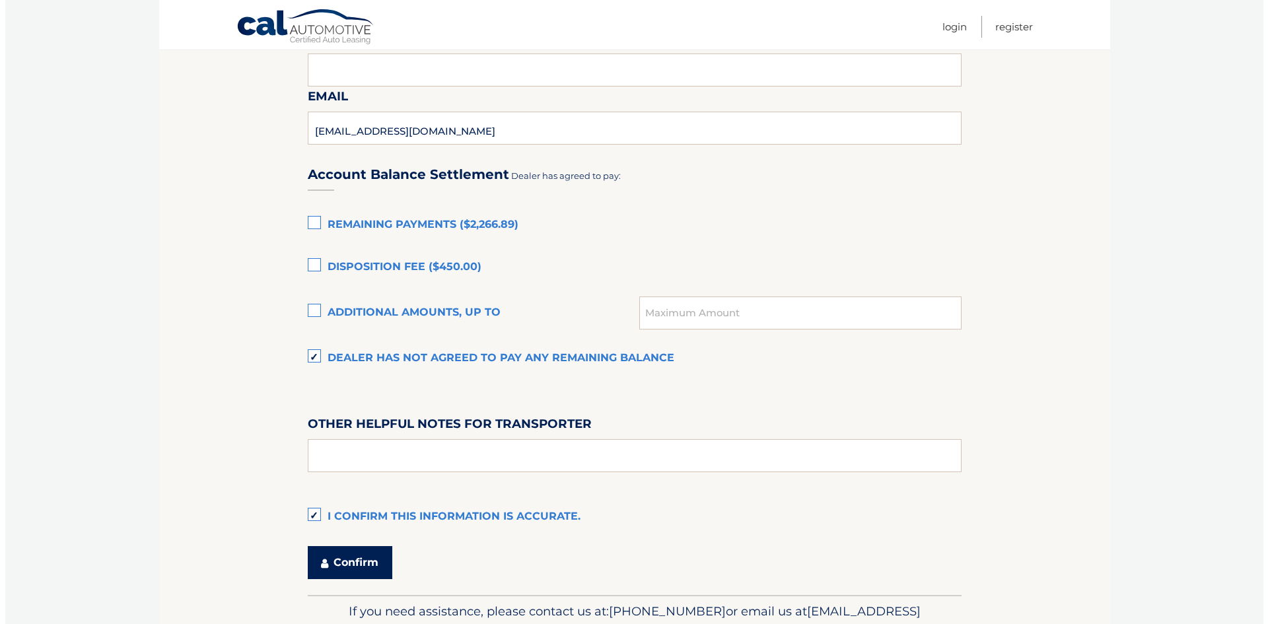
scroll to position [880, 0]
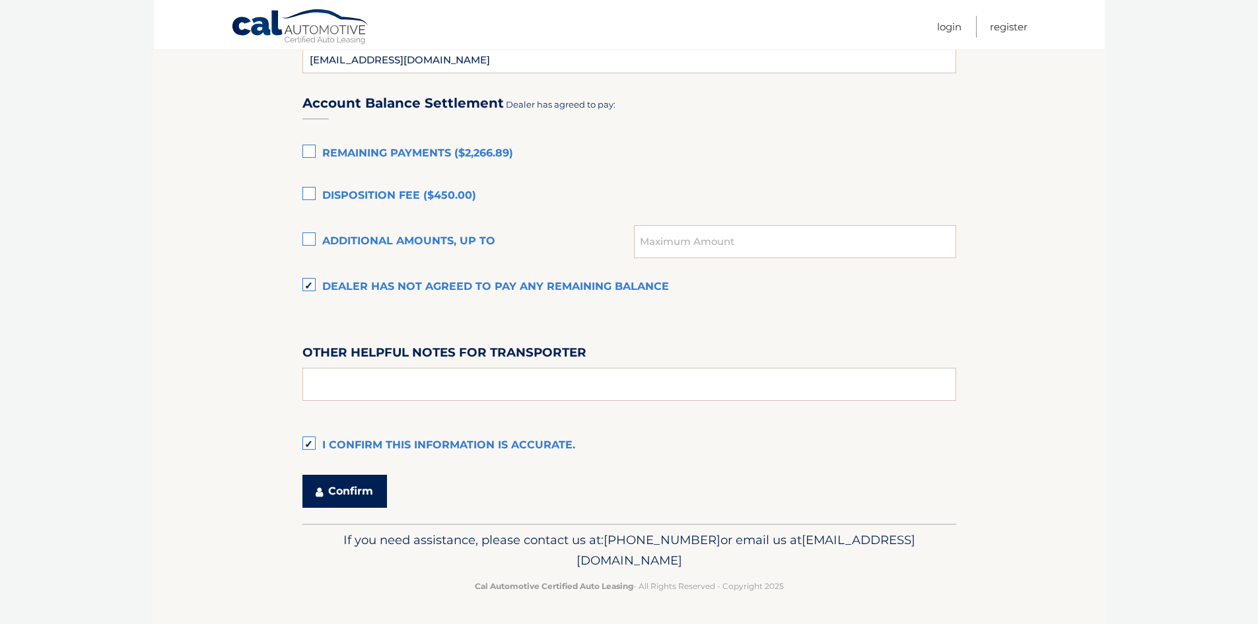
click at [328, 497] on button "Confirm" at bounding box center [344, 491] width 85 height 33
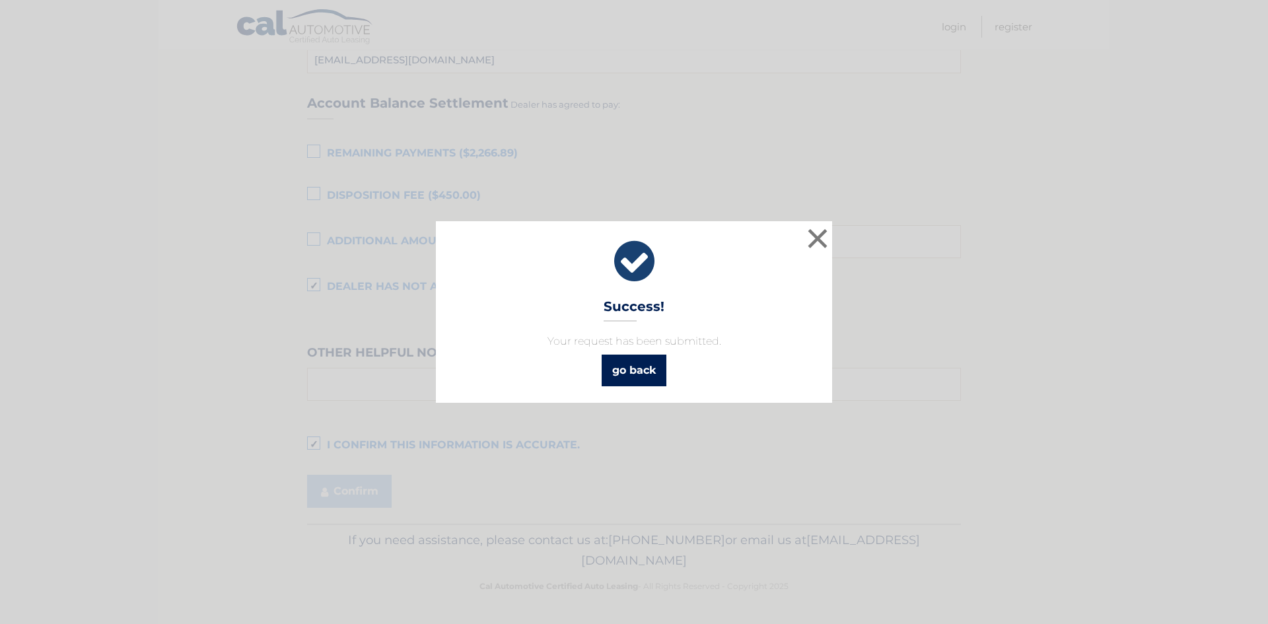
click at [636, 371] on link "go back" at bounding box center [634, 371] width 65 height 32
